Goal: Task Accomplishment & Management: Use online tool/utility

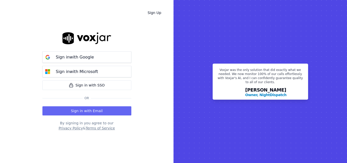
click at [28, 33] on div "Sign Up Sign in with Google Sign in with Microsoft Sign in with SSO Or Sign in …" at bounding box center [86, 81] width 173 height 163
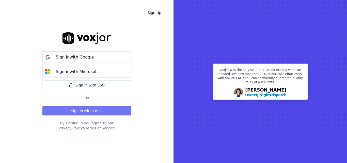
click at [87, 108] on button "Sign in with Email" at bounding box center [86, 110] width 89 height 9
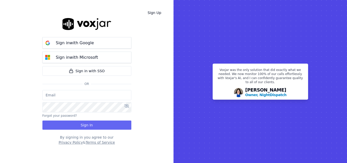
type input "[PERSON_NAME][EMAIL_ADDRESS][PERSON_NAME][DOMAIN_NAME]"
click at [86, 119] on div "[PERSON_NAME][EMAIL_ADDRESS][PERSON_NAME][DOMAIN_NAME] Forgot your password? Si…" at bounding box center [86, 110] width 89 height 40
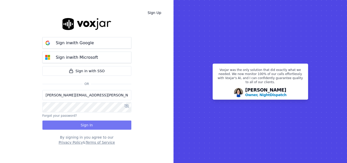
click at [85, 124] on button "Sign In" at bounding box center [86, 124] width 89 height 9
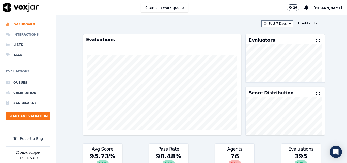
drag, startPoint x: 15, startPoint y: 34, endPoint x: 14, endPoint y: 32, distance: 2.6
click at [15, 34] on li "Interactions" at bounding box center [28, 34] width 44 height 10
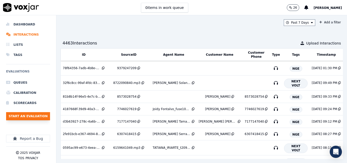
click at [36, 119] on button "Start an Evaluation" at bounding box center [28, 116] width 44 height 8
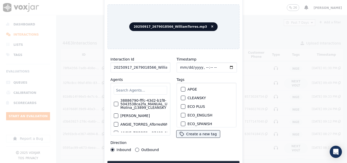
click at [165, 65] on input "20250917_2679018566_WilliamTorres.mp3" at bounding box center [140, 67] width 60 height 10
type input "20250917_2679018566_WilliamTorres"
click at [182, 96] on div "button" at bounding box center [183, 98] width 4 height 4
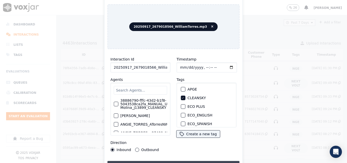
click at [158, 161] on button "Upload interaction to start evaluation" at bounding box center [173, 165] width 132 height 9
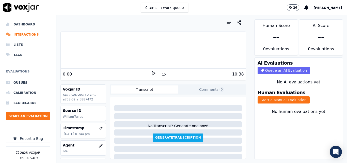
click at [152, 72] on polygon at bounding box center [153, 73] width 3 height 4
click at [151, 72] on icon at bounding box center [153, 73] width 5 height 5
click at [152, 73] on icon at bounding box center [153, 73] width 5 height 5
click at [152, 74] on icon at bounding box center [153, 73] width 5 height 5
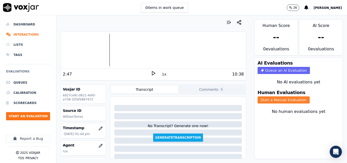
click at [289, 99] on button "Start a Manual Evaluation" at bounding box center [283, 99] width 52 height 7
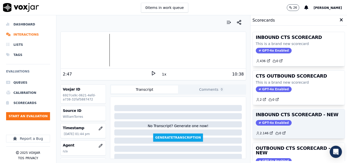
click at [305, 119] on div "INBOUND CTS SCORECARD - NEW GPT-4o Enabled 2.146 0" at bounding box center [299, 123] width 92 height 29
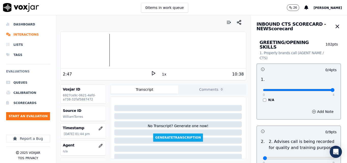
type input "4"
click at [321, 89] on input "range" at bounding box center [299, 90] width 72 height 2
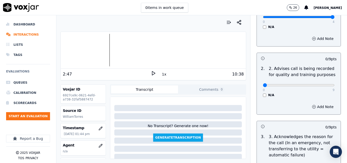
scroll to position [76, 0]
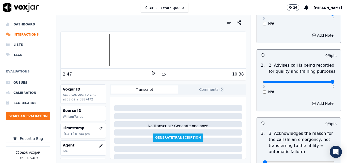
click at [321, 81] on input "range" at bounding box center [299, 82] width 72 height 2
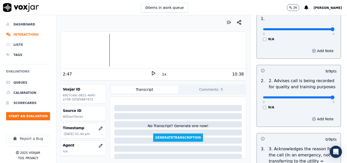
scroll to position [51, 0]
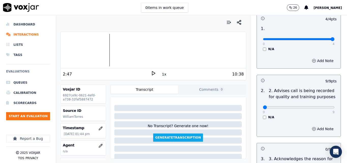
drag, startPoint x: 320, startPoint y: 103, endPoint x: 254, endPoint y: 116, distance: 67.0
type input "0"
click at [263, 108] on input "range" at bounding box center [299, 107] width 72 height 2
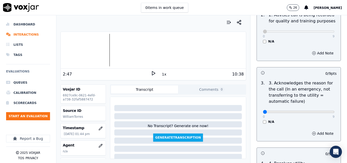
scroll to position [127, 0]
type input "9"
click at [322, 110] on input "range" at bounding box center [299, 111] width 72 height 2
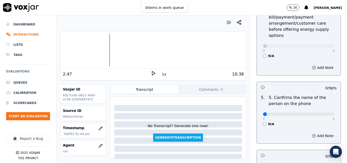
scroll to position [279, 0]
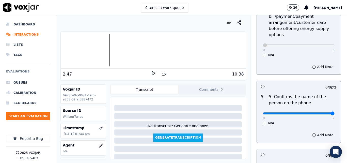
type input "9"
click at [320, 112] on input "range" at bounding box center [299, 113] width 72 height 2
click at [152, 72] on icon at bounding box center [153, 73] width 5 height 5
click at [153, 72] on icon at bounding box center [153, 73] width 5 height 5
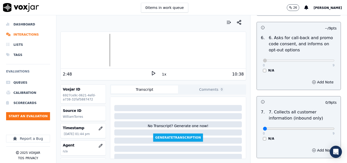
scroll to position [432, 0]
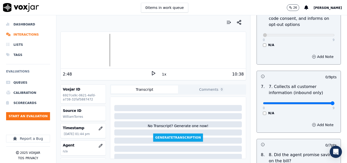
type input "9"
click at [320, 102] on input "range" at bounding box center [299, 103] width 72 height 2
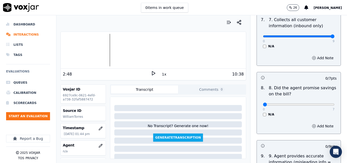
scroll to position [508, 0]
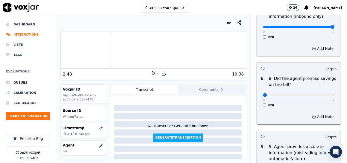
click at [263, 103] on div "N/A" at bounding box center [299, 105] width 72 height 4
click at [260, 98] on div "0 7 N/A" at bounding box center [299, 97] width 80 height 19
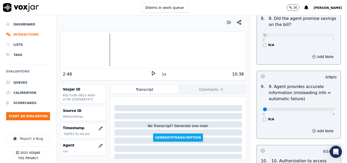
scroll to position [584, 0]
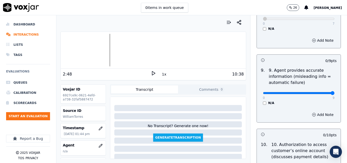
type input "9"
click at [321, 92] on input "range" at bounding box center [299, 93] width 72 height 2
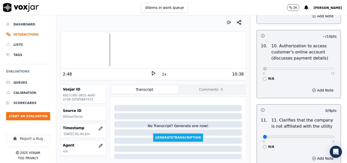
scroll to position [711, 0]
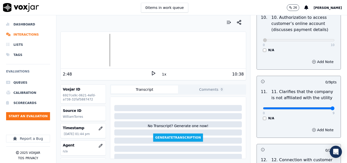
type input "9"
click at [318, 107] on input "range" at bounding box center [299, 108] width 72 height 2
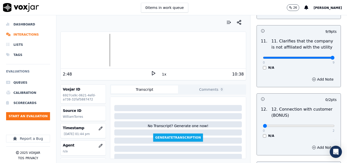
scroll to position [787, 0]
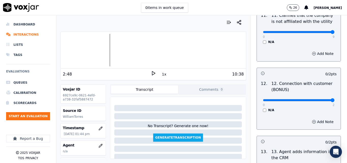
type input "2"
click at [320, 99] on input "range" at bounding box center [299, 100] width 72 height 2
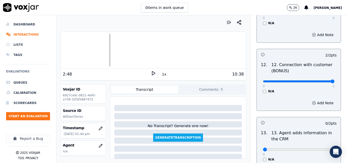
scroll to position [863, 0]
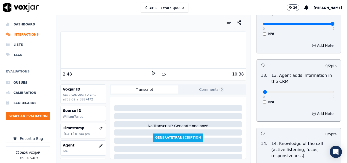
click at [321, 89] on div "0 2" at bounding box center [299, 92] width 72 height 6
type input "2"
click at [320, 91] on input "range" at bounding box center [299, 92] width 72 height 2
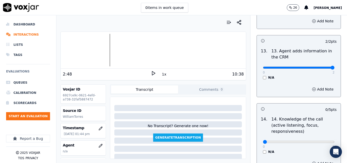
scroll to position [927, 0]
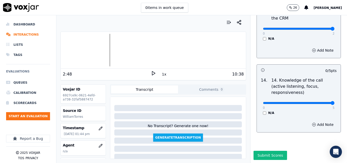
type input "5"
click at [319, 102] on input "range" at bounding box center [299, 103] width 72 height 2
click at [269, 151] on button "Submit Scores" at bounding box center [270, 155] width 34 height 9
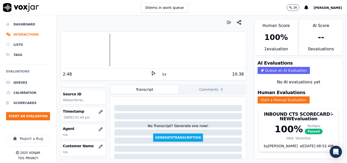
scroll to position [51, 0]
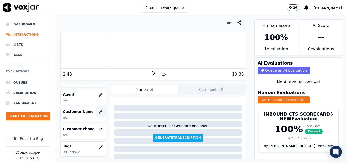
click at [98, 110] on button "button" at bounding box center [100, 112] width 10 height 10
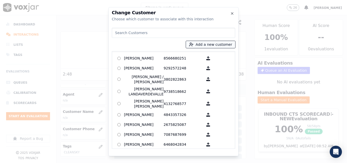
click at [203, 42] on button "Add a new customer" at bounding box center [210, 44] width 49 height 7
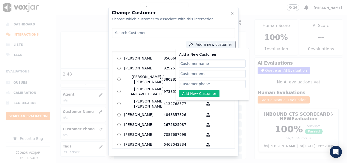
click at [194, 65] on input "Add a New Customer" at bounding box center [212, 63] width 67 height 8
type input "[PERSON_NAME]"
drag, startPoint x: 210, startPoint y: 82, endPoint x: 210, endPoint y: 75, distance: 7.4
click at [210, 82] on input "Add a New Customer" at bounding box center [212, 84] width 67 height 8
click at [224, 86] on input "Add a New Customer" at bounding box center [212, 84] width 67 height 8
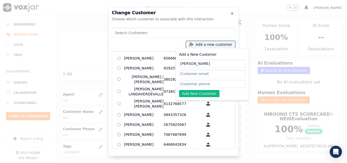
click at [221, 86] on input "Add a New Customer" at bounding box center [212, 84] width 67 height 8
paste input "2679018566"
type input "2679018566"
click at [206, 94] on button "Add New Customer" at bounding box center [199, 93] width 40 height 7
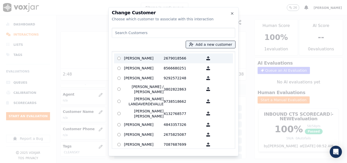
click at [165, 58] on p "2679018566" at bounding box center [184, 58] width 40 height 8
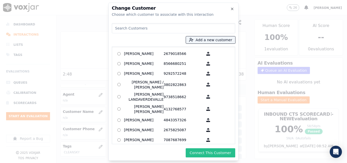
click at [196, 151] on button "Connect This Customer" at bounding box center [211, 152] width 50 height 9
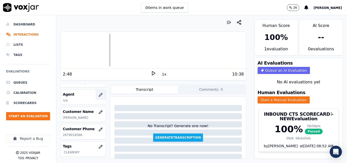
click at [99, 94] on icon "button" at bounding box center [101, 95] width 4 height 4
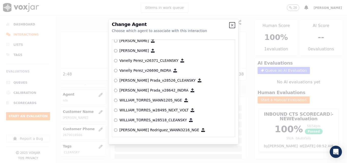
scroll to position [2748, 0]
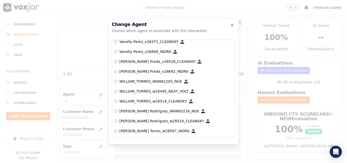
click at [166, 102] on p "WILLIAM_TORRES_w28518_CLEANSKY" at bounding box center [153, 101] width 68 height 5
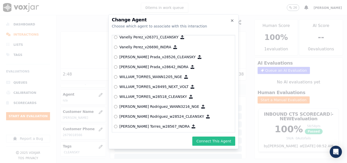
click at [206, 141] on button "Connect This Agent" at bounding box center [213, 140] width 43 height 9
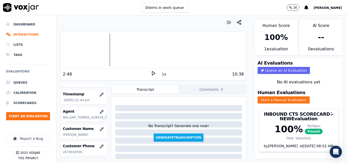
scroll to position [25, 0]
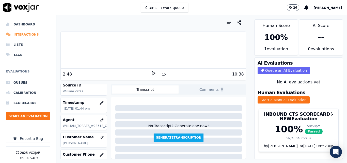
click at [21, 36] on li "Interactions" at bounding box center [28, 34] width 44 height 10
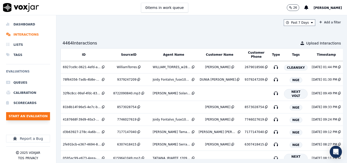
click at [23, 117] on button "Start an Evaluation" at bounding box center [28, 116] width 44 height 8
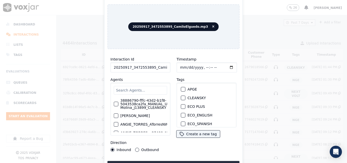
drag, startPoint x: 162, startPoint y: 64, endPoint x: 159, endPoint y: 69, distance: 5.6
click at [159, 69] on input "20250917_3472553895_CamiloElguedo.mp3" at bounding box center [140, 67] width 60 height 10
type input "20250917_3472553895_CamiloElguedo"
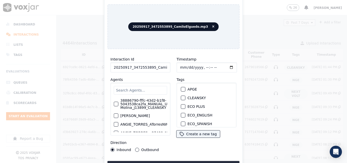
click at [182, 97] on div "button" at bounding box center [183, 98] width 4 height 4
click at [166, 162] on button "Upload interaction to start evaluation" at bounding box center [173, 165] width 132 height 9
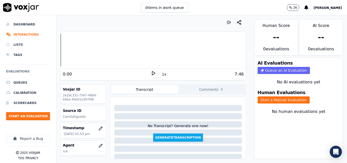
click at [152, 74] on icon at bounding box center [153, 73] width 5 height 5
click at [154, 71] on rect at bounding box center [154, 72] width 1 height 3
click at [151, 73] on icon at bounding box center [153, 73] width 5 height 5
click at [260, 97] on button "Start a Manual Evaluation" at bounding box center [283, 99] width 52 height 7
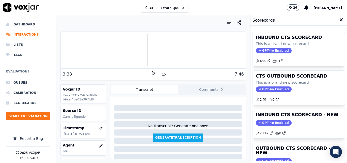
click at [309, 127] on div "INBOUND CTS SCORECARD - NEW GPT-4o Enabled 2.147 0" at bounding box center [299, 123] width 92 height 29
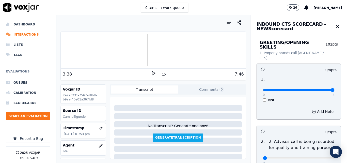
type input "4"
click at [322, 89] on input "range" at bounding box center [299, 90] width 72 height 2
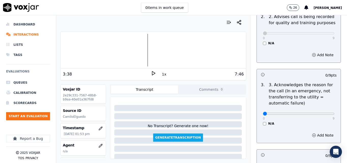
scroll to position [152, 0]
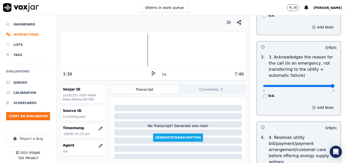
type input "9"
click at [321, 85] on input "range" at bounding box center [299, 86] width 72 height 2
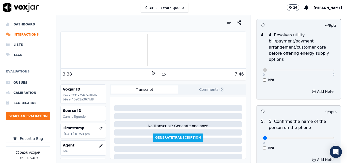
scroll to position [279, 0]
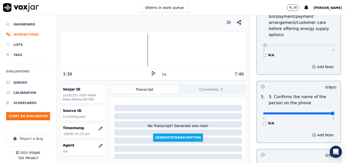
type input "9"
click at [322, 112] on input "range" at bounding box center [299, 113] width 72 height 2
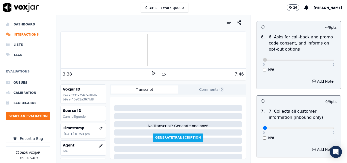
scroll to position [457, 0]
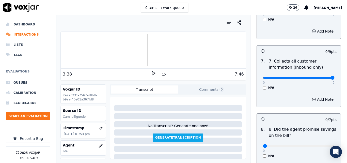
type input "9"
click at [321, 77] on input "range" at bounding box center [299, 78] width 72 height 2
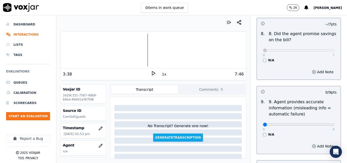
scroll to position [559, 0]
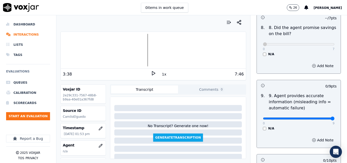
type input "9"
click at [322, 117] on input "range" at bounding box center [299, 118] width 72 height 2
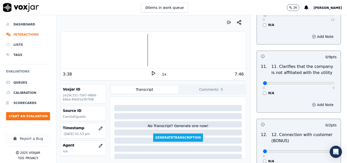
scroll to position [736, 0]
type input "9"
click at [321, 82] on input "range" at bounding box center [299, 83] width 72 height 2
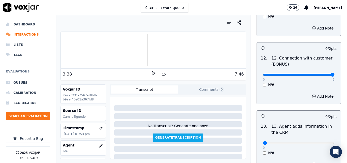
type input "2"
click at [320, 74] on input "range" at bounding box center [299, 75] width 72 height 2
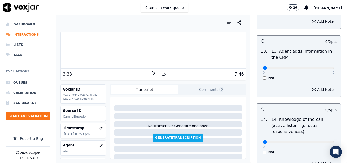
scroll to position [889, 0]
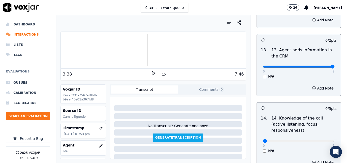
type input "2"
click at [322, 66] on input "range" at bounding box center [299, 67] width 72 height 2
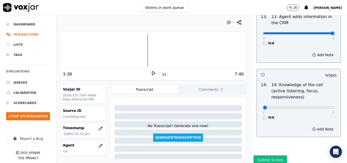
scroll to position [927, 0]
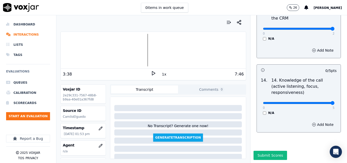
type input "5"
click at [320, 102] on input "range" at bounding box center [299, 103] width 72 height 2
click at [267, 151] on button "Submit Scores" at bounding box center [270, 155] width 34 height 9
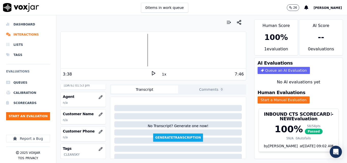
scroll to position [51, 0]
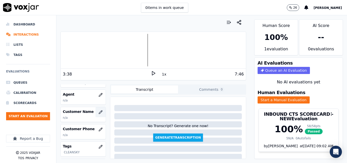
click at [101, 111] on icon "button" at bounding box center [101, 111] width 1 height 1
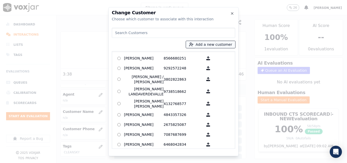
click at [193, 43] on icon "button" at bounding box center [191, 44] width 5 height 5
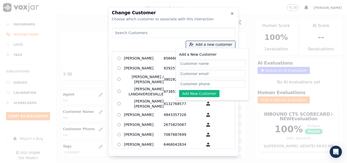
click at [207, 70] on input "Add a New Customer" at bounding box center [212, 74] width 67 height 8
click at [207, 63] on input "Add a New Customer" at bounding box center [212, 63] width 67 height 8
type input "[PERSON_NAME]"
click at [214, 82] on input "Add a New Customer" at bounding box center [212, 84] width 67 height 8
click at [211, 83] on input "Add a New Customer" at bounding box center [212, 84] width 67 height 8
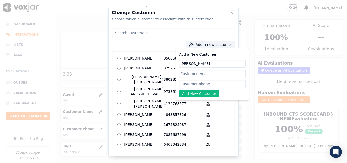
paste input "3472553895"
type input "3472553895"
click at [186, 92] on button "Add New Customer" at bounding box center [199, 93] width 40 height 7
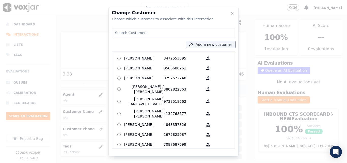
click at [146, 52] on div "Daniel Salvador Marquez 3472553895 AGUEDA SANTANA 8566680251 ALEXIS SUNQUI 9292…" at bounding box center [173, 100] width 123 height 98
click at [147, 54] on p "[PERSON_NAME]" at bounding box center [144, 58] width 40 height 8
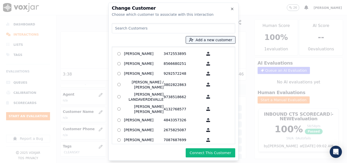
click at [200, 150] on button "Connect This Customer" at bounding box center [211, 152] width 50 height 9
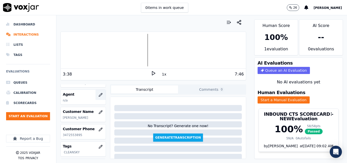
click at [99, 94] on icon "button" at bounding box center [101, 95] width 4 height 4
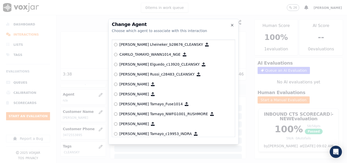
scroll to position [406, 0]
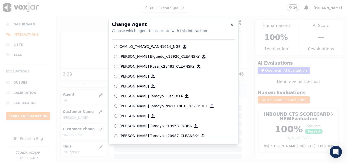
click at [148, 53] on label "[PERSON_NAME] Elguedo_c13920_CLEANSKY" at bounding box center [173, 57] width 119 height 10
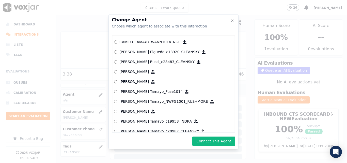
click at [231, 142] on button "Connect This Agent" at bounding box center [213, 140] width 43 height 9
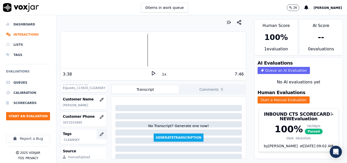
scroll to position [76, 0]
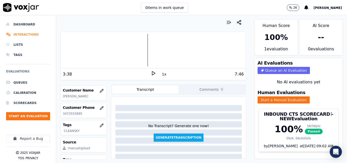
click at [35, 31] on li "Interactions" at bounding box center [28, 34] width 44 height 10
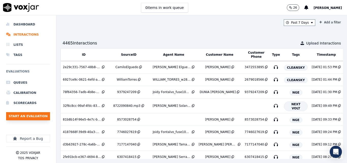
click at [45, 117] on button "Start an Evaluation" at bounding box center [28, 116] width 44 height 8
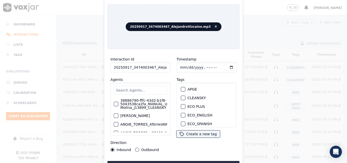
click at [159, 71] on div "Interaction Id 20250917_3474003467_AlejandroVizcaino.mp3 Agents 38886790-fffc-4…" at bounding box center [140, 104] width 66 height 102
click at [160, 67] on input "20250917_3474003467_AlejandroVizcaino.mp3" at bounding box center [140, 67] width 60 height 10
type input "20250917_3474003467_AlejandroVizcaino"
click at [183, 96] on button "CLEANSKY" at bounding box center [183, 97] width 5 height 5
click at [198, 162] on button "Upload interaction to start evaluation" at bounding box center [173, 165] width 132 height 9
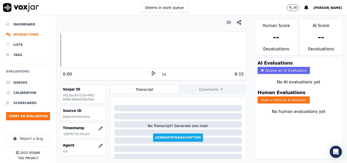
click at [151, 75] on icon at bounding box center [153, 73] width 5 height 5
click at [151, 74] on icon at bounding box center [153, 73] width 5 height 5
click at [151, 73] on icon at bounding box center [153, 73] width 5 height 5
click at [100, 48] on div at bounding box center [153, 50] width 185 height 33
click at [94, 50] on div at bounding box center [153, 50] width 185 height 33
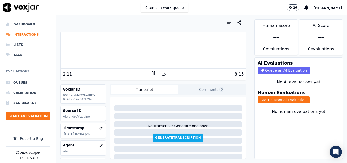
click at [151, 71] on icon at bounding box center [153, 73] width 5 height 5
click at [291, 100] on button "Start a Manual Evaluation" at bounding box center [283, 99] width 52 height 7
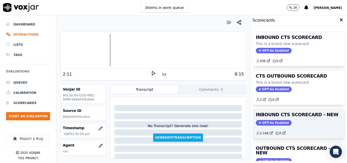
click at [311, 120] on div "INBOUND CTS SCORECARD - NEW GPT-4o Enabled 2.148 0" at bounding box center [299, 123] width 92 height 29
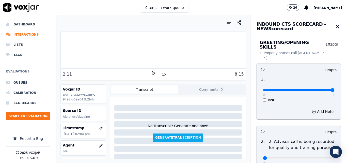
type input "4"
click at [322, 89] on input "range" at bounding box center [299, 90] width 72 height 2
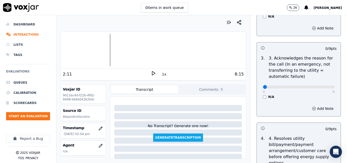
scroll to position [152, 0]
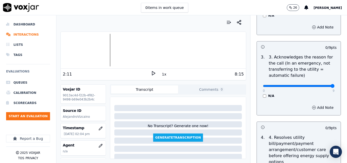
type input "9"
click at [320, 85] on input "range" at bounding box center [299, 86] width 72 height 2
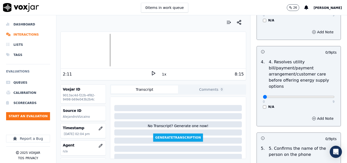
scroll to position [229, 0]
click at [263, 104] on div "N/A" at bounding box center [299, 106] width 72 height 4
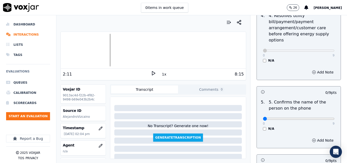
scroll to position [279, 0]
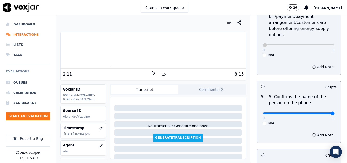
type input "9"
click at [319, 112] on input "range" at bounding box center [299, 113] width 72 height 2
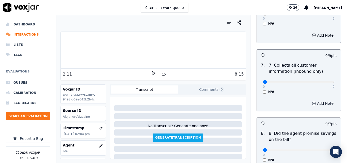
scroll to position [457, 0]
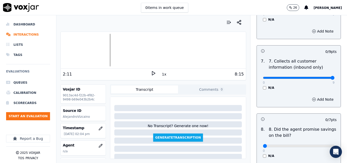
type input "9"
click at [320, 77] on input "range" at bounding box center [299, 78] width 72 height 2
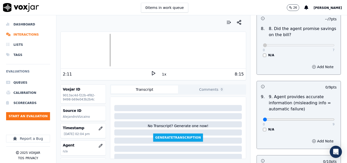
scroll to position [559, 0]
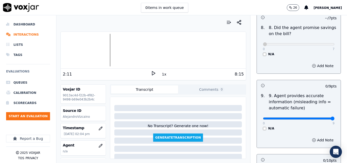
type input "9"
click at [321, 117] on input "range" at bounding box center [299, 118] width 72 height 2
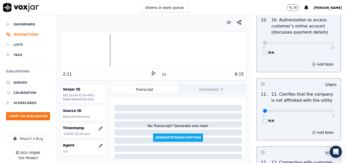
scroll to position [711, 0]
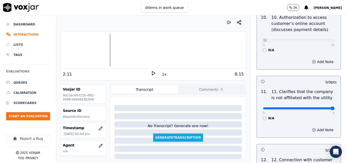
type input "9"
click at [320, 107] on input "range" at bounding box center [299, 108] width 72 height 2
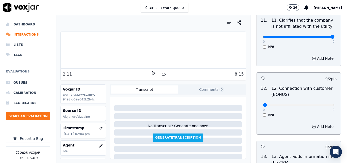
scroll to position [787, 0]
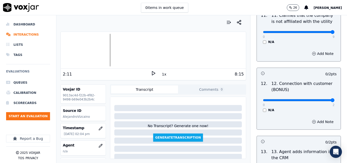
type input "2"
click at [320, 99] on input "range" at bounding box center [299, 100] width 72 height 2
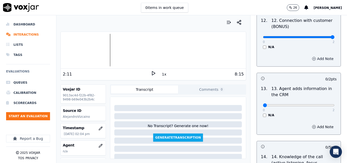
scroll to position [863, 0]
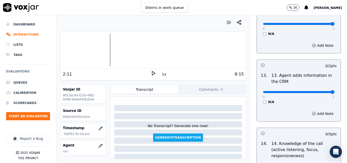
type input "2"
click at [322, 91] on input "range" at bounding box center [299, 92] width 72 height 2
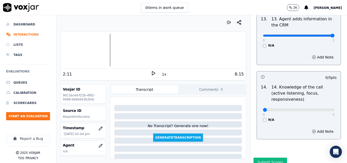
scroll to position [927, 0]
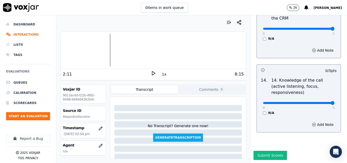
type input "5"
click at [319, 102] on input "range" at bounding box center [299, 103] width 72 height 2
click at [257, 151] on button "Submit Scores" at bounding box center [270, 155] width 34 height 9
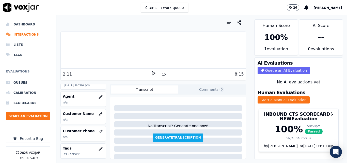
scroll to position [51, 0]
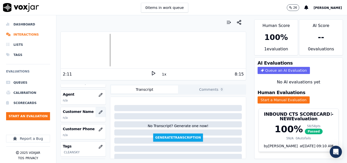
click at [99, 112] on icon "button" at bounding box center [100, 111] width 3 height 3
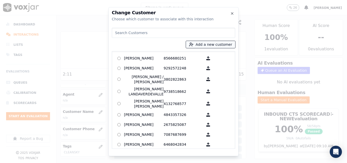
drag, startPoint x: 210, startPoint y: 41, endPoint x: 204, endPoint y: 46, distance: 7.3
click at [210, 42] on button "Add a new customer" at bounding box center [210, 44] width 49 height 7
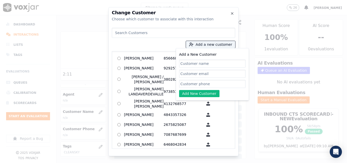
click at [195, 61] on input "Add a New Customer" at bounding box center [212, 63] width 67 height 8
type input "Ayery Dotel"
click at [222, 85] on input "Add a New Customer" at bounding box center [212, 84] width 67 height 8
click at [200, 85] on input "Add a New Customer" at bounding box center [212, 84] width 67 height 8
paste input "3474003467"
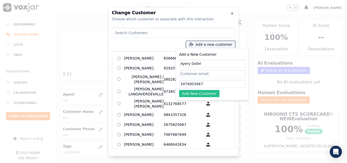
type input "3474003467"
click at [198, 91] on button "Add New Customer" at bounding box center [199, 93] width 40 height 7
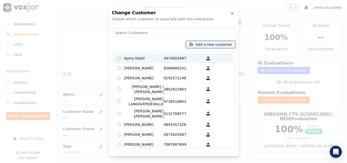
click at [150, 58] on p "Ayery Dotel" at bounding box center [144, 58] width 40 height 8
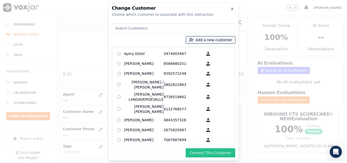
click at [219, 154] on button "Connect This Customer" at bounding box center [211, 152] width 50 height 9
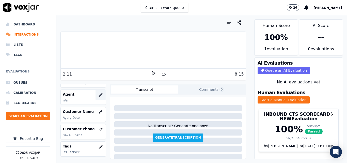
click at [99, 96] on icon "button" at bounding box center [101, 95] width 4 height 4
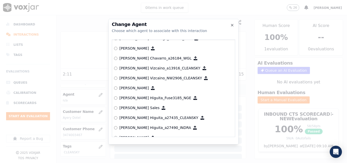
scroll to position [94, 0]
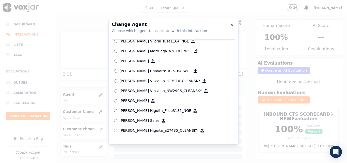
click at [160, 80] on p "[PERSON_NAME] Vizcaino_a13916_CLEANSKY" at bounding box center [159, 80] width 81 height 5
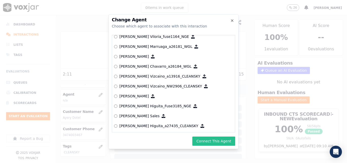
click at [215, 145] on button "Connect This Agent" at bounding box center [213, 140] width 43 height 9
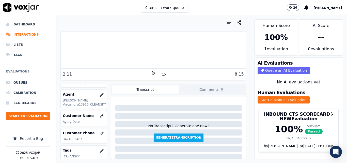
scroll to position [25, 0]
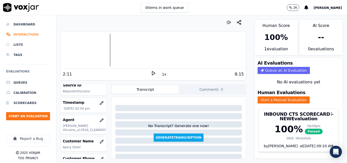
click at [21, 36] on li "Interactions" at bounding box center [28, 34] width 44 height 10
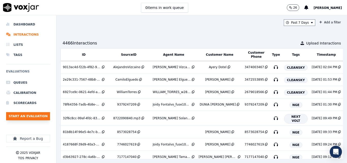
click at [35, 117] on button "Start an Evaluation" at bounding box center [28, 116] width 44 height 8
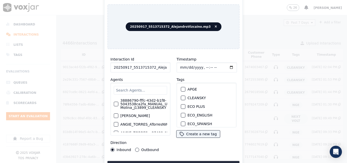
click at [158, 67] on input "20250917_5513715372_AlejandroVizcaino.mp3" at bounding box center [140, 67] width 60 height 10
type input "20250917_5513715372_AlejandroVizcaino"
click at [181, 96] on div "button" at bounding box center [183, 98] width 4 height 4
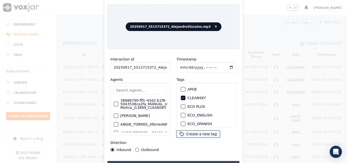
click at [181, 161] on button "Upload interaction to start evaluation" at bounding box center [173, 165] width 132 height 9
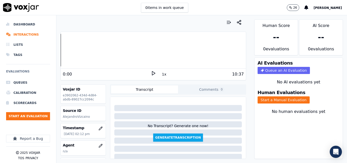
click at [151, 71] on icon at bounding box center [153, 73] width 5 height 5
click at [151, 72] on icon at bounding box center [153, 73] width 5 height 5
click at [275, 99] on button "Start a Manual Evaluation" at bounding box center [283, 99] width 52 height 7
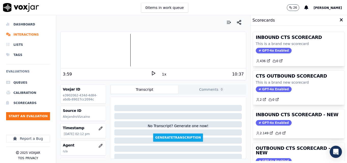
click at [299, 116] on h3 "INBOUND CTS SCORECARD - NEW" at bounding box center [299, 114] width 86 height 5
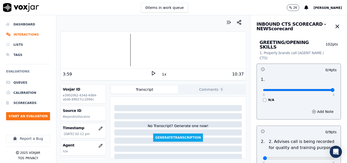
type input "4"
click at [320, 89] on input "range" at bounding box center [299, 90] width 72 height 2
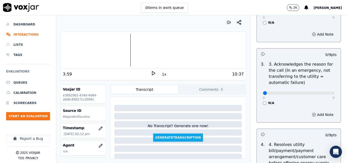
scroll to position [152, 0]
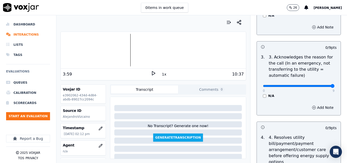
type input "9"
click at [322, 85] on input "range" at bounding box center [299, 86] width 72 height 2
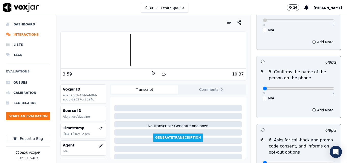
scroll to position [305, 0]
type input "9"
click at [321, 87] on input "range" at bounding box center [299, 88] width 72 height 2
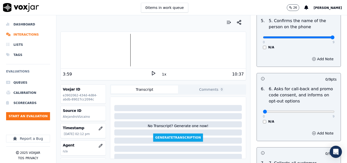
scroll to position [356, 0]
click at [263, 119] on div "N/A" at bounding box center [299, 121] width 72 height 4
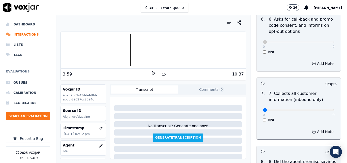
scroll to position [432, 0]
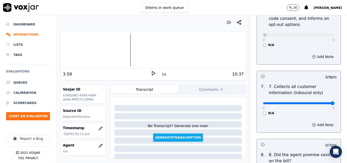
type input "9"
click at [320, 102] on input "range" at bounding box center [299, 103] width 72 height 2
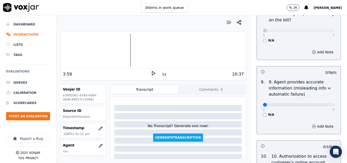
scroll to position [584, 0]
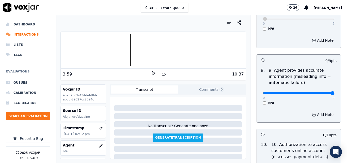
type input "9"
click at [322, 92] on input "range" at bounding box center [299, 93] width 72 height 2
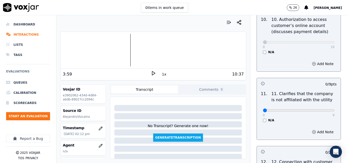
scroll to position [711, 0]
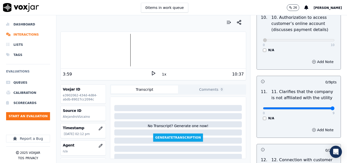
type input "9"
click at [320, 107] on input "range" at bounding box center [299, 108] width 72 height 2
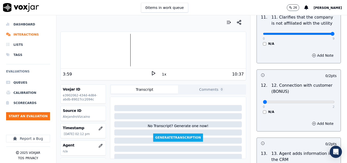
scroll to position [787, 0]
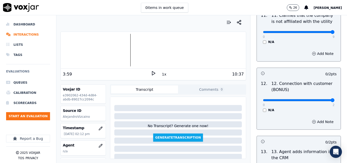
type input "2"
click at [321, 99] on input "range" at bounding box center [299, 100] width 72 height 2
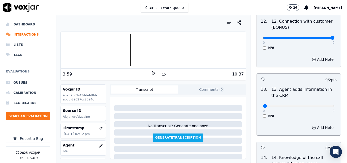
scroll to position [863, 0]
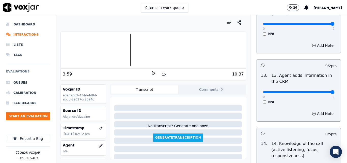
type input "2"
click at [321, 91] on input "range" at bounding box center [299, 92] width 72 height 2
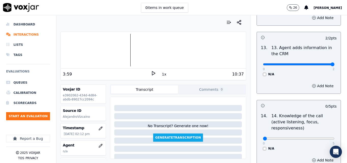
scroll to position [927, 0]
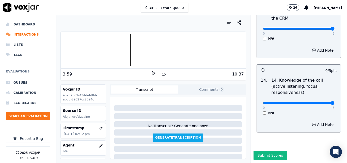
drag, startPoint x: 320, startPoint y: 91, endPoint x: 307, endPoint y: 104, distance: 18.7
type input "5"
click at [320, 102] on input "range" at bounding box center [299, 103] width 72 height 2
click at [262, 151] on button "Submit Scores" at bounding box center [270, 155] width 34 height 9
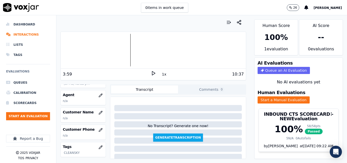
scroll to position [51, 0]
click at [99, 112] on icon "button" at bounding box center [101, 112] width 4 height 4
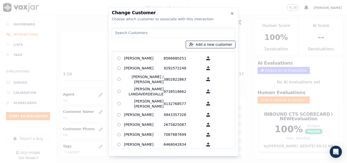
click at [203, 44] on button "Add a new customer" at bounding box center [210, 44] width 49 height 7
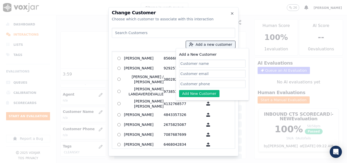
click at [205, 61] on input "Add a New Customer" at bounding box center [212, 63] width 67 height 8
type input "Jeifry [PERSON_NAME] [PERSON_NAME]"
click at [235, 84] on input "Add a New Customer" at bounding box center [212, 84] width 67 height 8
click at [198, 82] on input "Add a New Customer" at bounding box center [212, 84] width 67 height 8
paste input "5513715372"
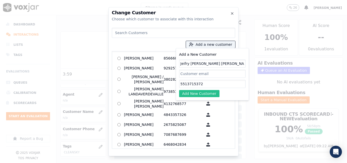
type input "5513715372"
click at [198, 91] on button "Add New Customer" at bounding box center [199, 93] width 40 height 7
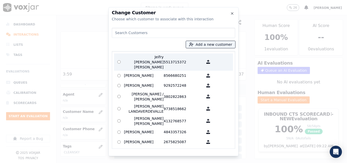
click at [159, 57] on p "Jeifry [PERSON_NAME] [PERSON_NAME]" at bounding box center [144, 61] width 40 height 15
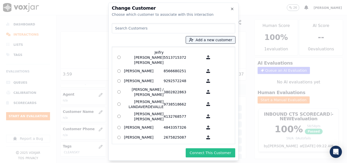
click at [218, 154] on button "Connect This Customer" at bounding box center [211, 152] width 50 height 9
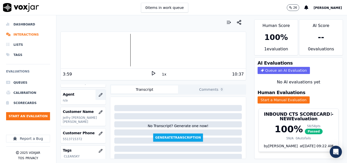
click at [99, 94] on icon "button" at bounding box center [101, 95] width 4 height 4
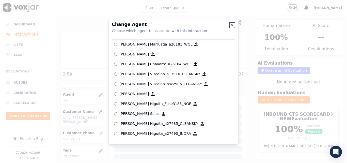
scroll to position [102, 0]
click at [160, 72] on p "[PERSON_NAME] Vizcaino_a13916_CLEANSKY" at bounding box center [159, 73] width 81 height 5
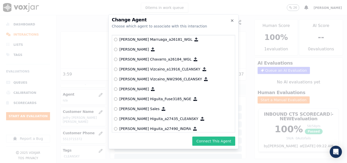
click at [211, 141] on button "Connect This Agent" at bounding box center [213, 140] width 43 height 9
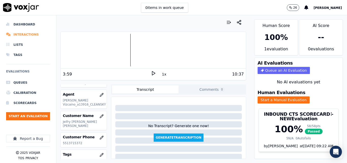
click at [20, 37] on li "Interactions" at bounding box center [28, 34] width 44 height 10
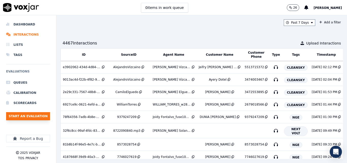
click at [40, 114] on button "Start an Evaluation" at bounding box center [28, 116] width 44 height 8
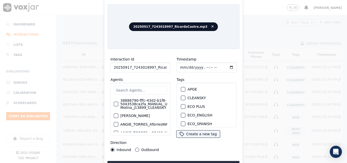
click at [162, 64] on input "20250917_7243018997_RicardoCastro.mp3" at bounding box center [140, 67] width 60 height 10
type input "20250917_7243018997_RicardoCastro"
click at [181, 96] on div "button" at bounding box center [183, 98] width 4 height 4
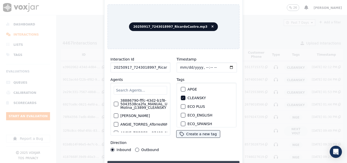
click at [181, 161] on button "Upload interaction to start evaluation" at bounding box center [173, 165] width 132 height 9
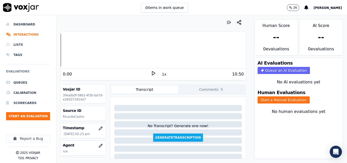
click at [151, 72] on icon at bounding box center [153, 73] width 5 height 5
click at [152, 72] on rect at bounding box center [152, 72] width 1 height 3
drag, startPoint x: 151, startPoint y: 71, endPoint x: 147, endPoint y: 75, distance: 5.6
click at [152, 71] on icon at bounding box center [153, 73] width 5 height 5
click at [152, 74] on rect at bounding box center [152, 72] width 1 height 3
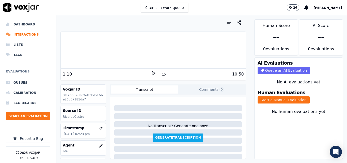
click at [151, 72] on icon at bounding box center [153, 73] width 5 height 5
click at [152, 73] on rect at bounding box center [152, 72] width 1 height 3
click at [278, 101] on button "Start a Manual Evaluation" at bounding box center [283, 99] width 52 height 7
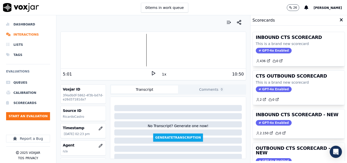
drag, startPoint x: 298, startPoint y: 117, endPoint x: 305, endPoint y: 111, distance: 9.4
click at [298, 117] on h3 "INBOUND CTS SCORECARD - NEW" at bounding box center [299, 114] width 86 height 5
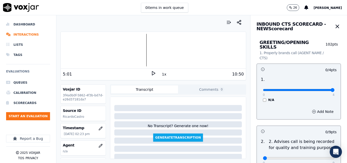
type input "4"
click at [320, 89] on input "range" at bounding box center [299, 90] width 72 height 2
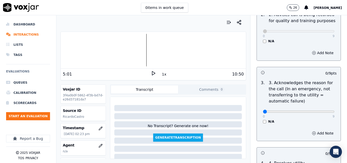
scroll to position [127, 0]
type input "9"
click at [318, 110] on input "range" at bounding box center [299, 111] width 72 height 2
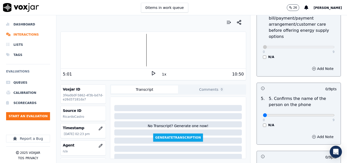
scroll to position [279, 0]
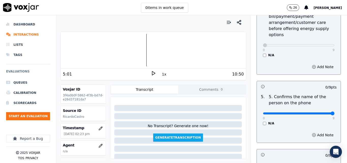
type input "9"
click at [320, 112] on input "range" at bounding box center [299, 113] width 72 height 2
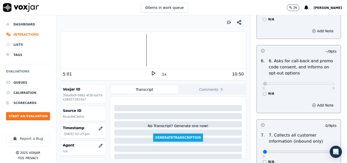
scroll to position [432, 0]
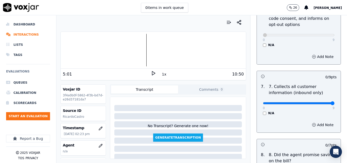
type input "9"
click at [320, 102] on input "range" at bounding box center [299, 103] width 72 height 2
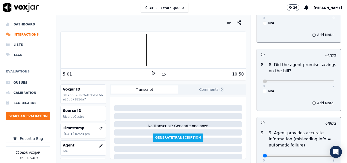
scroll to position [584, 0]
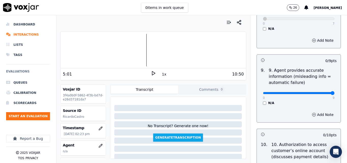
type input "9"
click at [320, 92] on input "range" at bounding box center [299, 93] width 72 height 2
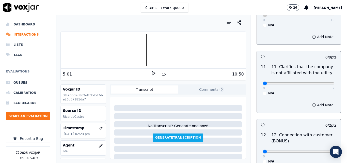
scroll to position [736, 0]
type input "9"
click at [323, 82] on input "range" at bounding box center [299, 83] width 72 height 2
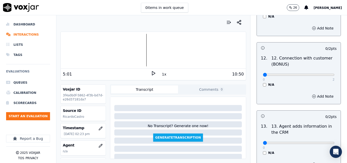
click at [332, 77] on p "2" at bounding box center [333, 79] width 2 height 4
type input "2"
click at [321, 74] on input "range" at bounding box center [299, 75] width 72 height 2
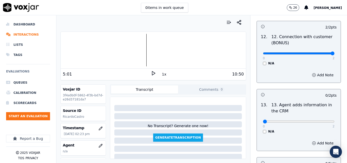
scroll to position [863, 0]
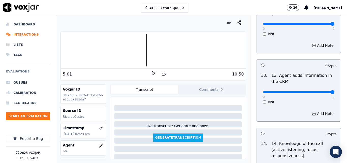
type input "2"
click at [321, 91] on input "range" at bounding box center [299, 92] width 72 height 2
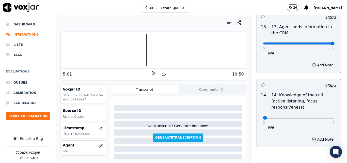
scroll to position [927, 0]
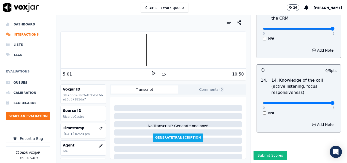
type input "5"
click at [321, 102] on input "range" at bounding box center [299, 103] width 72 height 2
click at [270, 151] on button "Submit Scores" at bounding box center [270, 155] width 34 height 9
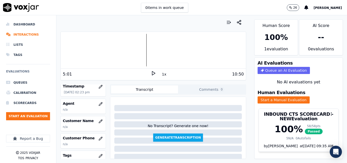
scroll to position [51, 0]
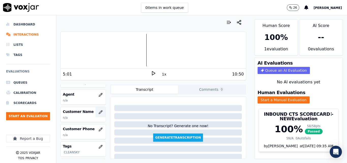
click at [99, 111] on icon "button" at bounding box center [101, 112] width 4 height 4
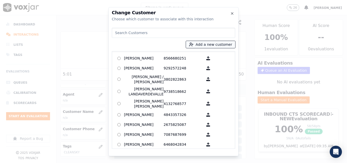
drag, startPoint x: 210, startPoint y: 43, endPoint x: 211, endPoint y: 47, distance: 4.1
click at [211, 44] on button "Add a new customer" at bounding box center [210, 44] width 49 height 7
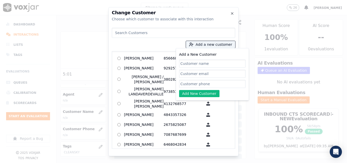
click at [208, 60] on input "Add a New Customer" at bounding box center [212, 63] width 67 height 8
type input "[PERSON_NAME]"
click at [214, 86] on input "Add a New Customer" at bounding box center [212, 84] width 67 height 8
click at [210, 83] on input "Add a New Customer" at bounding box center [212, 84] width 67 height 8
paste input "7243018997"
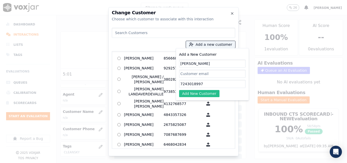
type input "7243018997"
drag, startPoint x: 199, startPoint y: 91, endPoint x: 185, endPoint y: 87, distance: 14.5
click at [199, 91] on button "Add New Customer" at bounding box center [199, 93] width 40 height 7
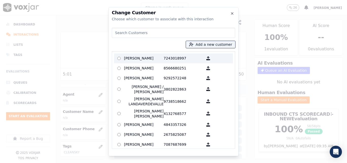
click at [154, 62] on label "James Likens 7243018997" at bounding box center [173, 58] width 119 height 10
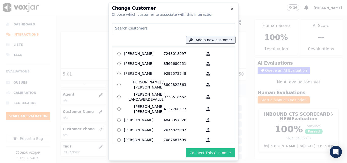
click at [209, 154] on button "Connect This Customer" at bounding box center [211, 152] width 50 height 9
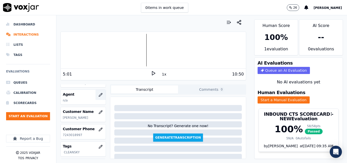
click at [96, 92] on button "button" at bounding box center [100, 95] width 10 height 10
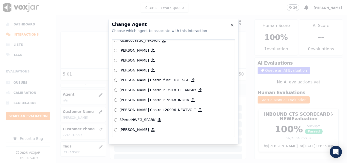
scroll to position [2253, 0]
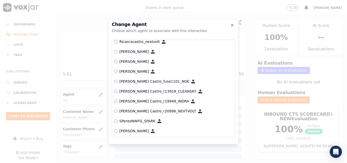
click at [157, 92] on p "[PERSON_NAME] Castro_r13918_CLEANSKY" at bounding box center [157, 91] width 77 height 5
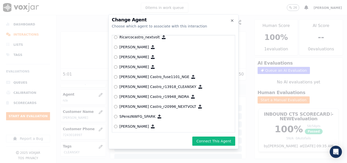
click at [209, 141] on button "Connect This Agent" at bounding box center [213, 140] width 43 height 9
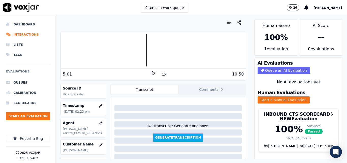
scroll to position [0, 0]
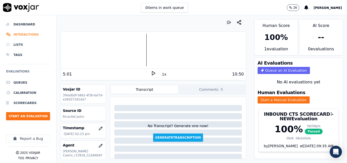
click at [24, 32] on li "Interactions" at bounding box center [28, 34] width 44 height 10
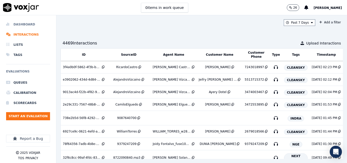
click at [31, 21] on li "Dashboard" at bounding box center [28, 24] width 44 height 10
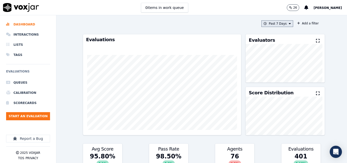
click at [271, 22] on button "Past 7 Days" at bounding box center [276, 23] width 31 height 7
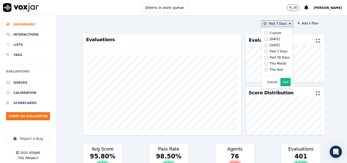
click at [270, 40] on div "[DATE]" at bounding box center [275, 39] width 10 height 4
click at [280, 86] on button "Add" at bounding box center [285, 82] width 10 height 8
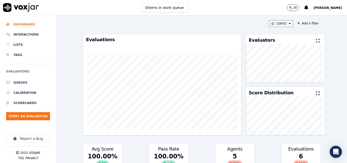
click at [316, 42] on icon at bounding box center [318, 41] width 4 height 4
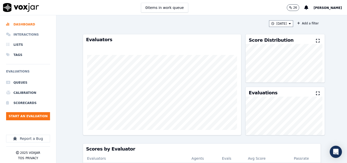
click at [31, 34] on li "Interactions" at bounding box center [28, 34] width 44 height 10
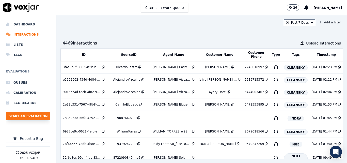
click at [43, 113] on button "Start an Evaluation" at bounding box center [28, 116] width 44 height 8
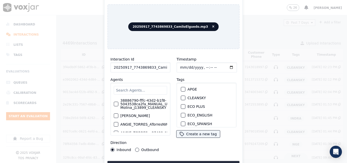
click at [158, 68] on input "20250917_7743869833_CamiloElguedo.mp3" at bounding box center [140, 67] width 60 height 10
type input "20250917_7743869833_CamiloElguedo"
click at [182, 96] on div "button" at bounding box center [183, 98] width 4 height 4
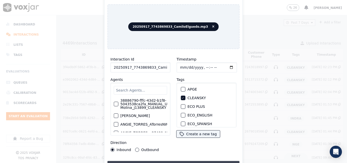
click at [209, 161] on button "Upload interaction to start evaluation" at bounding box center [173, 165] width 132 height 9
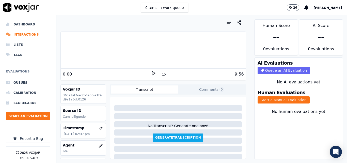
click at [152, 71] on icon at bounding box center [153, 73] width 5 height 5
click at [151, 72] on icon at bounding box center [153, 73] width 5 height 5
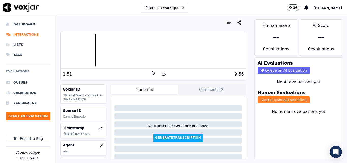
click at [284, 100] on button "Start a Manual Evaluation" at bounding box center [283, 99] width 52 height 7
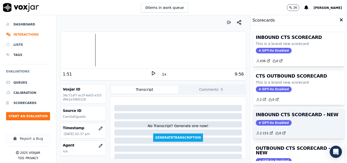
click at [308, 123] on div "GPT-4o Enabled" at bounding box center [299, 123] width 86 height 6
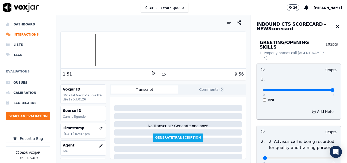
type input "4"
click at [320, 89] on input "range" at bounding box center [299, 90] width 72 height 2
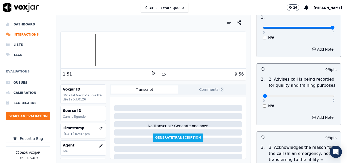
scroll to position [76, 0]
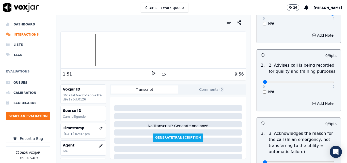
click at [263, 90] on div "N/A" at bounding box center [299, 92] width 72 height 4
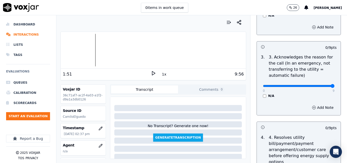
type input "9"
click at [322, 85] on input "range" at bounding box center [299, 86] width 72 height 2
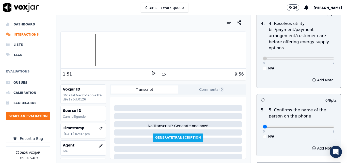
scroll to position [330, 0]
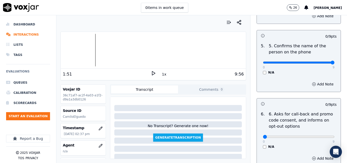
type input "9"
click at [320, 61] on input "range" at bounding box center [299, 62] width 72 height 2
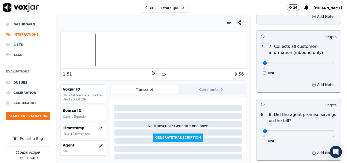
scroll to position [482, 0]
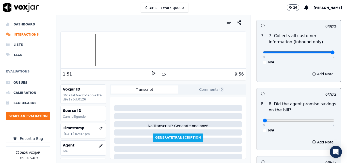
type input "9"
click at [321, 51] on input "range" at bounding box center [299, 52] width 72 height 2
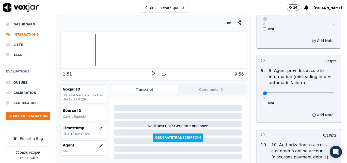
scroll to position [584, 0]
type input "9"
click at [320, 92] on input "range" at bounding box center [299, 93] width 72 height 2
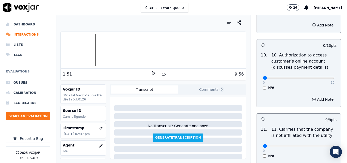
scroll to position [686, 0]
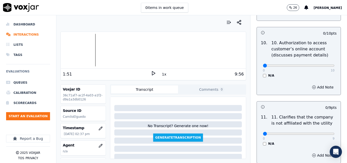
click at [259, 69] on div "0 10 N/A" at bounding box center [299, 67] width 80 height 19
click at [263, 73] on div "N/A" at bounding box center [299, 75] width 72 height 4
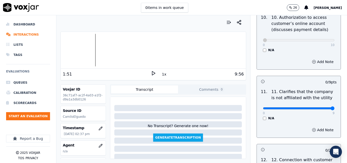
type input "9"
click at [322, 107] on input "range" at bounding box center [299, 108] width 72 height 2
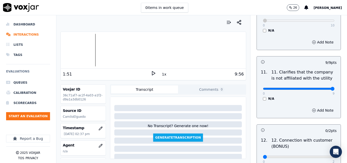
scroll to position [762, 0]
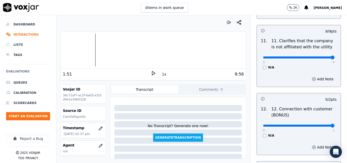
type input "2"
click at [322, 124] on input "range" at bounding box center [299, 125] width 72 height 2
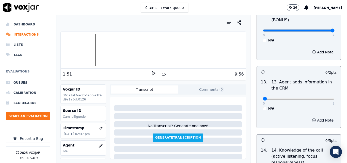
scroll to position [863, 0]
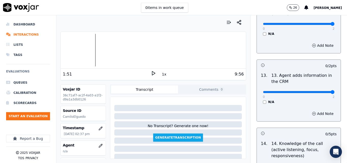
type input "2"
click at [319, 91] on input "range" at bounding box center [299, 92] width 72 height 2
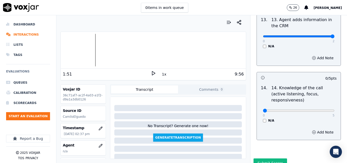
scroll to position [927, 0]
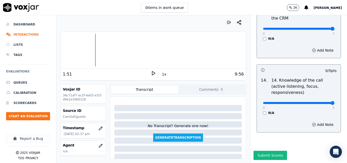
type input "5"
click at [318, 102] on input "range" at bounding box center [299, 103] width 72 height 2
click at [255, 151] on button "Submit Scores" at bounding box center [270, 155] width 34 height 9
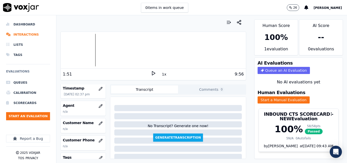
scroll to position [51, 0]
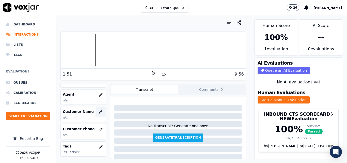
click at [98, 110] on button "button" at bounding box center [100, 112] width 10 height 10
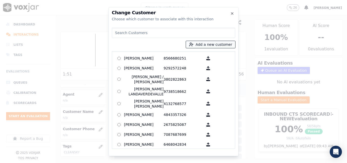
click at [203, 44] on button "Add a new customer" at bounding box center [210, 44] width 49 height 7
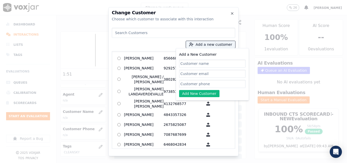
click at [208, 64] on input "Add a New Customer" at bounding box center [212, 63] width 67 height 8
type input "[PERSON_NAME]"
click at [215, 86] on input "Add a New Customer" at bounding box center [212, 84] width 67 height 8
click at [217, 84] on input "Add a New Customer" at bounding box center [212, 84] width 67 height 8
paste input "7743869833"
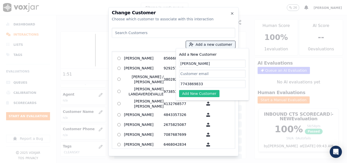
type input "7743869833"
click at [215, 92] on button "Add New Customer" at bounding box center [199, 93] width 40 height 7
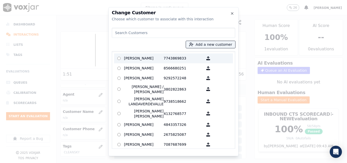
drag, startPoint x: 147, startPoint y: 56, endPoint x: 155, endPoint y: 61, distance: 9.7
click at [147, 56] on p "[PERSON_NAME]" at bounding box center [144, 58] width 40 height 8
click at [149, 57] on p "[PERSON_NAME]" at bounding box center [144, 58] width 40 height 8
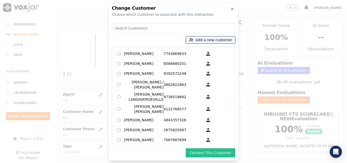
click at [216, 156] on button "Connect This Customer" at bounding box center [211, 152] width 50 height 9
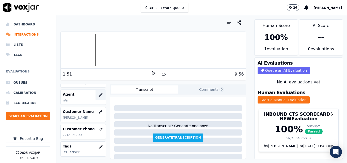
click at [99, 94] on icon "button" at bounding box center [100, 94] width 3 height 3
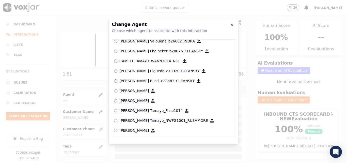
scroll to position [399, 0]
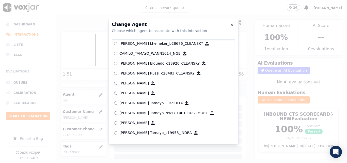
click at [134, 64] on p "[PERSON_NAME] Elguedo_c13920_CLEANSKY" at bounding box center [159, 63] width 80 height 5
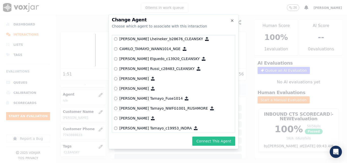
click at [200, 140] on button "Connect This Agent" at bounding box center [213, 140] width 43 height 9
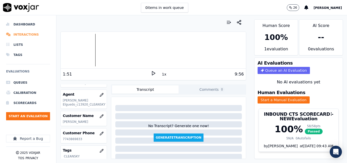
click at [25, 34] on li "Interactions" at bounding box center [28, 34] width 44 height 10
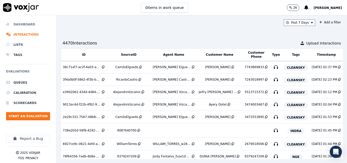
click at [24, 23] on li "Dashboard" at bounding box center [28, 24] width 44 height 10
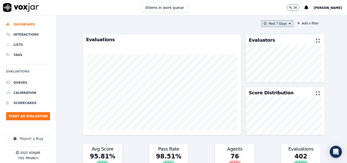
click at [273, 25] on button "Past 7 Days" at bounding box center [276, 23] width 31 height 7
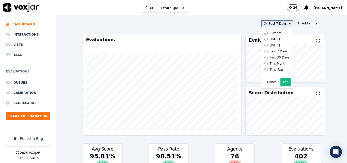
click at [270, 38] on div "[DATE]" at bounding box center [275, 39] width 10 height 4
click at [280, 84] on button "Add" at bounding box center [285, 82] width 10 height 8
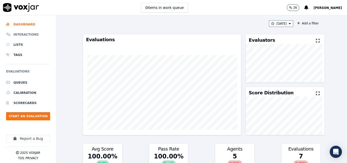
click at [18, 35] on li "Interactions" at bounding box center [28, 34] width 44 height 10
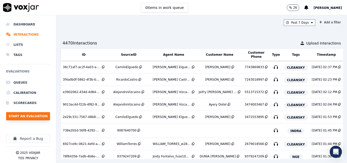
click at [37, 115] on button "Start an Evaluation" at bounding box center [28, 116] width 44 height 8
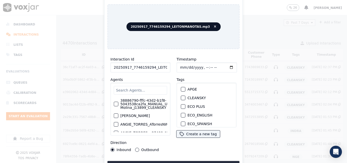
click at [150, 64] on input "20250917_7746159294_LEITONMANOTAS.mp3" at bounding box center [140, 67] width 60 height 10
type input "20250917_7746159294_LEITONMANOTAS"
click at [181, 96] on div "button" at bounding box center [183, 98] width 4 height 4
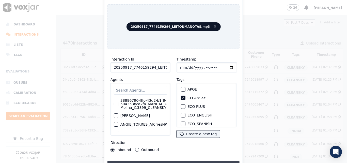
click at [185, 162] on button "Upload interaction to start evaluation" at bounding box center [173, 165] width 132 height 9
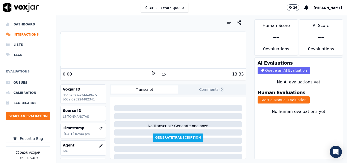
click at [152, 71] on icon at bounding box center [153, 73] width 5 height 5
click at [86, 47] on div at bounding box center [153, 50] width 185 height 33
click at [151, 72] on icon at bounding box center [153, 73] width 5 height 5
click at [153, 71] on icon at bounding box center [153, 73] width 5 height 5
click at [152, 74] on icon at bounding box center [153, 73] width 5 height 5
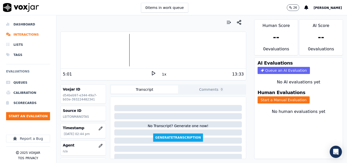
click at [151, 73] on icon at bounding box center [153, 73] width 5 height 5
click at [152, 73] on rect at bounding box center [152, 72] width 1 height 3
click at [257, 100] on button "Start a Manual Evaluation" at bounding box center [283, 99] width 52 height 7
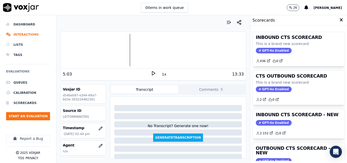
drag, startPoint x: 289, startPoint y: 116, endPoint x: 293, endPoint y: 116, distance: 3.3
click at [290, 116] on h3 "INBOUND CTS SCORECARD - NEW" at bounding box center [299, 114] width 86 height 5
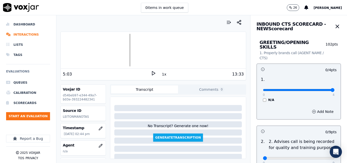
type input "4"
click at [318, 89] on input "range" at bounding box center [299, 90] width 72 height 2
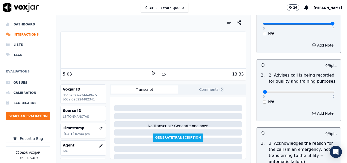
scroll to position [76, 0]
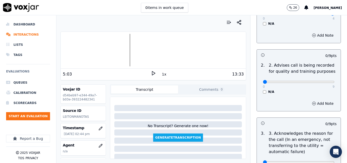
click at [263, 90] on div "N/A" at bounding box center [299, 92] width 72 height 4
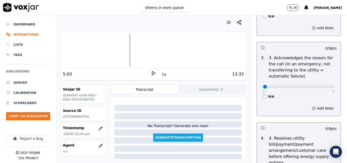
scroll to position [152, 0]
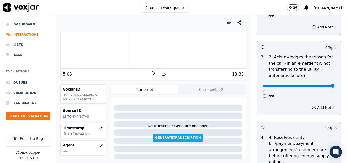
type input "9"
click at [322, 85] on input "range" at bounding box center [299, 86] width 72 height 2
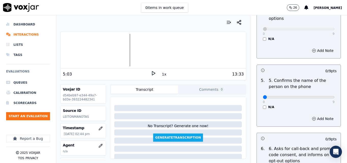
scroll to position [305, 0]
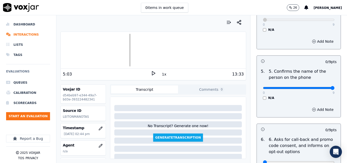
type input "9"
click at [321, 87] on input "range" at bounding box center [299, 88] width 72 height 2
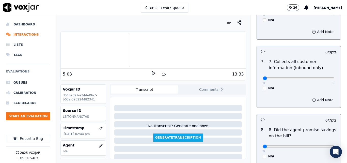
scroll to position [457, 0]
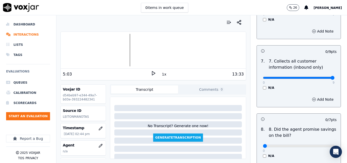
type input "9"
click at [321, 77] on input "range" at bounding box center [299, 78] width 72 height 2
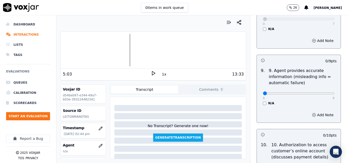
scroll to position [584, 0]
type input "9"
click at [319, 92] on input "range" at bounding box center [299, 93] width 72 height 2
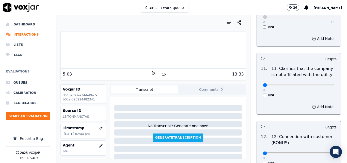
scroll to position [736, 0]
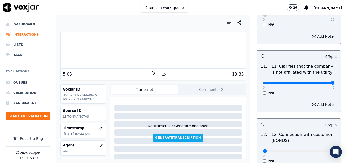
type input "9"
click at [320, 82] on input "range" at bounding box center [299, 83] width 72 height 2
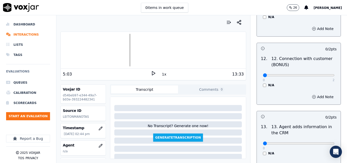
scroll to position [813, 0]
type input "2"
click at [321, 74] on input "range" at bounding box center [299, 75] width 72 height 2
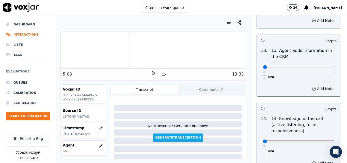
scroll to position [889, 0]
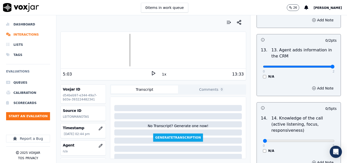
type input "2"
click at [321, 66] on input "range" at bounding box center [299, 67] width 72 height 2
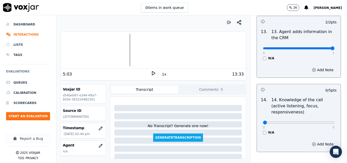
scroll to position [927, 0]
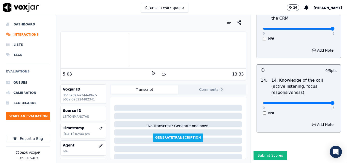
type input "5"
click at [320, 102] on input "range" at bounding box center [299, 103] width 72 height 2
click at [265, 151] on button "Submit Scores" at bounding box center [270, 155] width 34 height 9
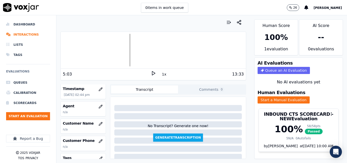
scroll to position [51, 0]
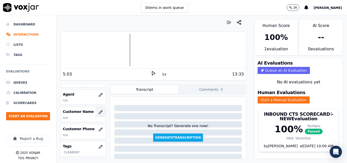
click at [99, 111] on icon "button" at bounding box center [101, 112] width 4 height 4
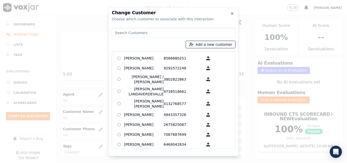
drag, startPoint x: 218, startPoint y: 43, endPoint x: 218, endPoint y: 46, distance: 3.0
click at [218, 43] on button "Add a new customer" at bounding box center [210, 44] width 49 height 7
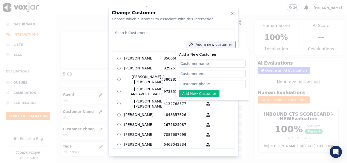
click at [211, 63] on input "Add a New Customer" at bounding box center [212, 63] width 67 height 8
type input "[PERSON_NAME]"
click at [214, 81] on input "Add a New Customer" at bounding box center [212, 84] width 67 height 8
click at [190, 83] on input "Add a New Customer" at bounding box center [212, 84] width 67 height 8
paste input "7746159294"
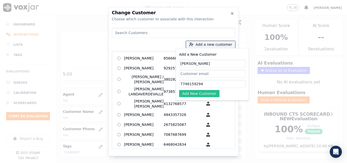
type input "7746159294"
click at [191, 91] on button "Add New Customer" at bounding box center [199, 93] width 40 height 7
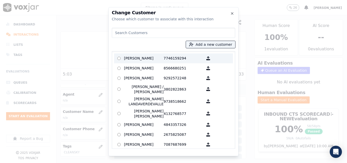
click at [161, 60] on p "[PERSON_NAME]" at bounding box center [144, 58] width 40 height 8
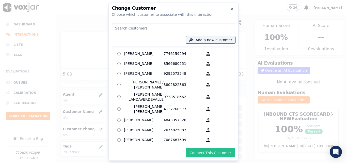
click at [211, 151] on button "Connect This Customer" at bounding box center [211, 152] width 50 height 9
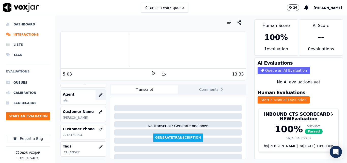
click at [95, 91] on button "button" at bounding box center [100, 95] width 10 height 10
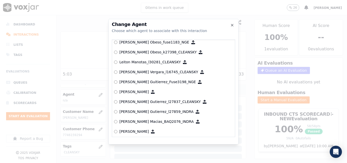
scroll to position [1841, 0]
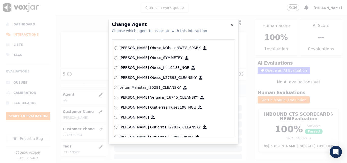
click at [152, 88] on p "Leiton Manotas_l30281_CLEANSKY" at bounding box center [149, 87] width 61 height 5
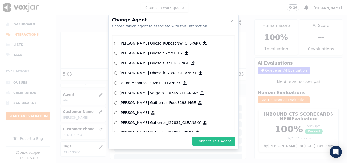
click at [207, 139] on button "Connect This Agent" at bounding box center [213, 140] width 43 height 9
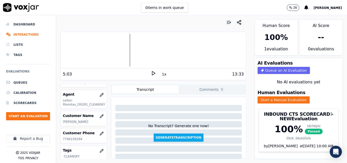
click at [152, 74] on polygon at bounding box center [153, 73] width 3 height 4
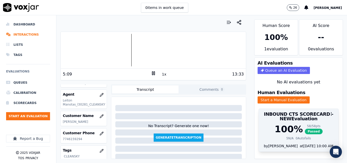
click at [305, 128] on div "58 / 58 pts" at bounding box center [314, 126] width 18 height 4
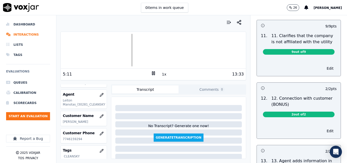
scroll to position [837, 0]
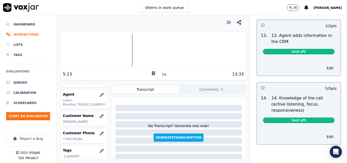
click at [300, 117] on span "5 out of 5" at bounding box center [299, 120] width 72 height 6
click at [324, 133] on button "Edit" at bounding box center [330, 136] width 13 height 7
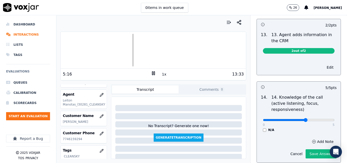
type input "3"
click at [294, 119] on input "range" at bounding box center [299, 120] width 72 height 2
click at [291, 119] on input "range" at bounding box center [299, 120] width 72 height 2
click at [317, 149] on button "Save Answer" at bounding box center [320, 153] width 31 height 9
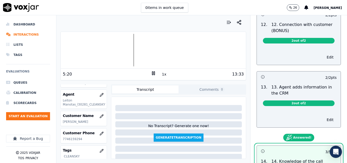
scroll to position [761, 0]
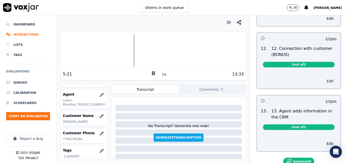
click at [324, 77] on button "Edit" at bounding box center [330, 80] width 13 height 7
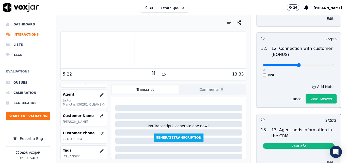
type input "1"
click at [286, 64] on input "range" at bounding box center [299, 65] width 72 height 2
click at [311, 96] on button "Save Answer" at bounding box center [320, 98] width 31 height 9
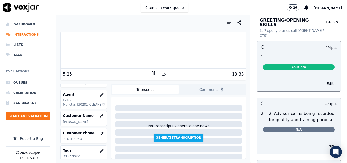
scroll to position [0, 0]
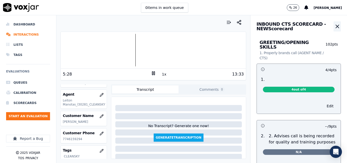
click at [334, 24] on icon "button" at bounding box center [337, 26] width 6 height 6
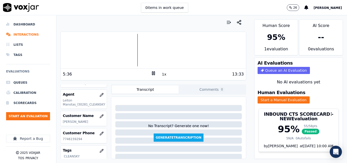
click at [151, 71] on icon at bounding box center [153, 73] width 5 height 5
click at [33, 33] on li "Interactions" at bounding box center [28, 34] width 44 height 10
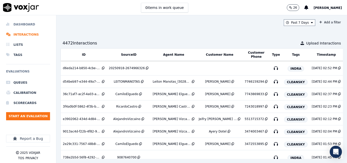
click at [29, 24] on li "Dashboard" at bounding box center [28, 24] width 44 height 10
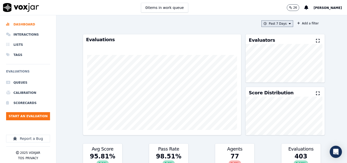
click at [264, 22] on icon at bounding box center [265, 23] width 3 height 3
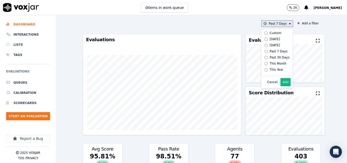
click at [270, 39] on div "[DATE]" at bounding box center [275, 39] width 10 height 4
click at [280, 86] on button "Add" at bounding box center [285, 82] width 10 height 8
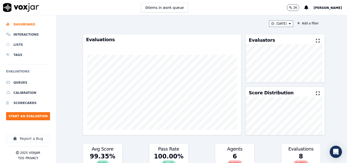
click at [316, 42] on icon at bounding box center [318, 41] width 4 height 4
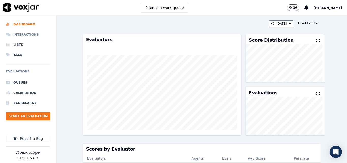
click at [17, 38] on li "Interactions" at bounding box center [28, 34] width 44 height 10
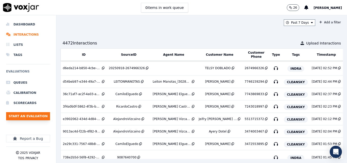
click at [39, 115] on button "Start an Evaluation" at bounding box center [28, 116] width 44 height 8
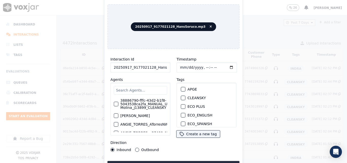
click at [157, 68] on input "20250917_9177021128_HansSoruco.mp3" at bounding box center [140, 67] width 60 height 10
type input "20250917_9177021128_HansSoruco"
click at [181, 97] on div "button" at bounding box center [183, 98] width 4 height 4
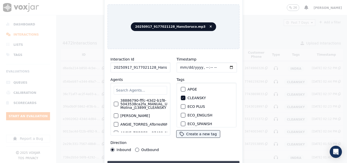
click at [190, 161] on button "Upload interaction to start evaluation" at bounding box center [173, 165] width 132 height 9
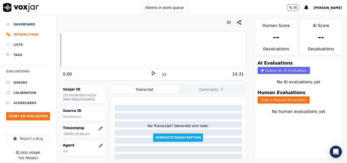
click at [152, 72] on polygon at bounding box center [153, 73] width 3 height 4
click at [148, 73] on div "3:20" at bounding box center [107, 74] width 88 height 6
drag, startPoint x: 153, startPoint y: 73, endPoint x: 194, endPoint y: 23, distance: 64.6
click at [194, 23] on div at bounding box center [152, 22] width 185 height 10
click at [152, 73] on rect at bounding box center [152, 72] width 1 height 3
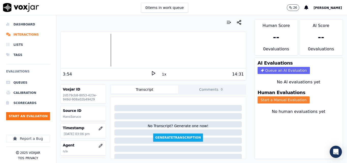
click at [285, 98] on button "Start a Manual Evaluation" at bounding box center [283, 99] width 52 height 7
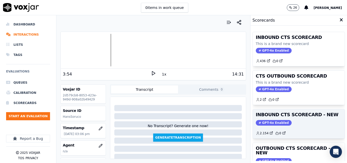
click at [301, 115] on h3 "INBOUND CTS SCORECARD - NEW" at bounding box center [299, 114] width 86 height 5
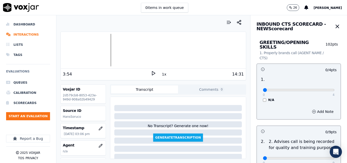
click at [324, 86] on div "0 4 N/A" at bounding box center [299, 92] width 80 height 19
type input "4"
click at [321, 89] on input "range" at bounding box center [299, 90] width 72 height 2
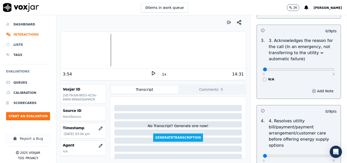
scroll to position [178, 0]
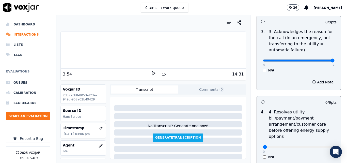
type input "9"
click at [320, 59] on input "range" at bounding box center [299, 60] width 72 height 2
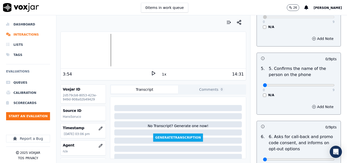
scroll to position [330, 0]
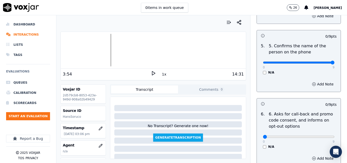
type input "9"
click at [321, 61] on input "range" at bounding box center [299, 62] width 72 height 2
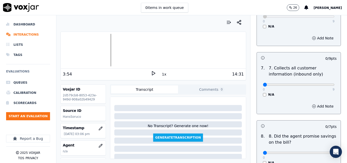
scroll to position [457, 0]
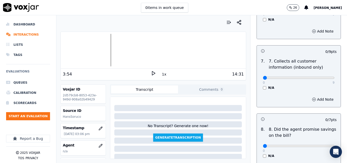
click at [319, 74] on div "0 9" at bounding box center [299, 77] width 72 height 6
type input "9"
click at [320, 77] on input "range" at bounding box center [299, 78] width 72 height 2
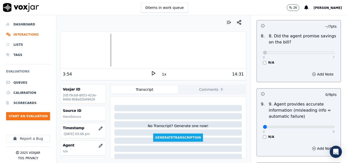
scroll to position [609, 0]
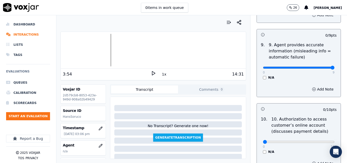
type input "9"
click at [320, 67] on input "range" at bounding box center [299, 68] width 72 height 2
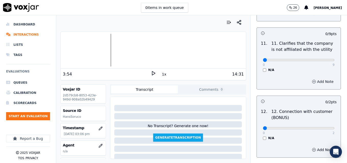
scroll to position [762, 0]
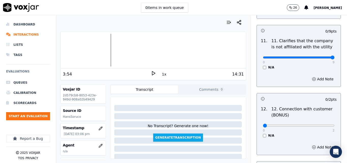
type input "9"
click at [318, 56] on input "range" at bounding box center [299, 57] width 72 height 2
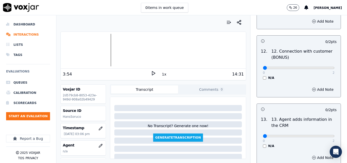
scroll to position [838, 0]
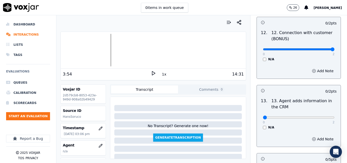
type input "2"
click at [320, 48] on input "range" at bounding box center [299, 49] width 72 height 2
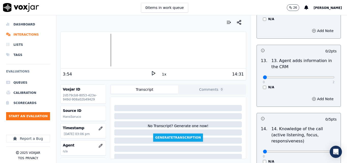
scroll to position [889, 0]
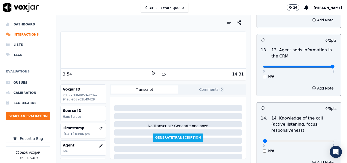
type input "2"
click at [320, 66] on input "range" at bounding box center [299, 67] width 72 height 2
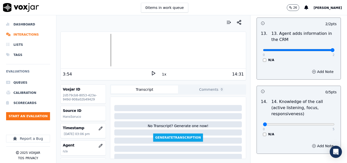
scroll to position [927, 0]
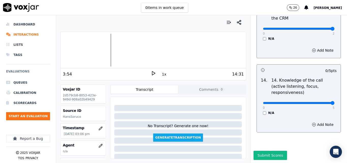
type input "5"
click at [321, 102] on input "range" at bounding box center [299, 103] width 72 height 2
click at [269, 151] on button "Submit Scores" at bounding box center [270, 155] width 34 height 9
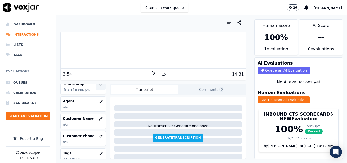
scroll to position [51, 0]
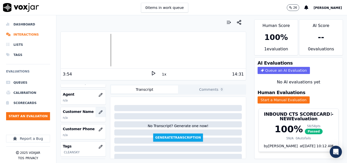
click at [95, 110] on button "button" at bounding box center [100, 112] width 10 height 10
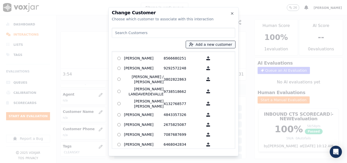
click at [223, 43] on button "Add a new customer" at bounding box center [210, 44] width 49 height 7
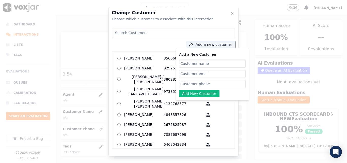
click at [213, 61] on input "Add a New Customer" at bounding box center [212, 63] width 67 height 8
type input "[PERSON_NAME]"
click at [184, 82] on input "Add a New Customer" at bounding box center [212, 84] width 67 height 8
click at [202, 81] on input "Add a New Customer" at bounding box center [212, 84] width 67 height 8
paste input "9177021128"
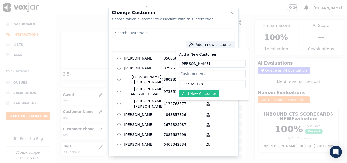
type input "9177021128"
click at [203, 91] on button "Add New Customer" at bounding box center [199, 93] width 40 height 7
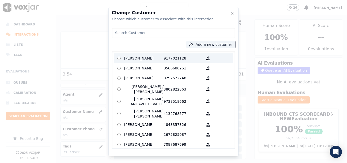
click at [171, 61] on p "9177021128" at bounding box center [184, 58] width 40 height 8
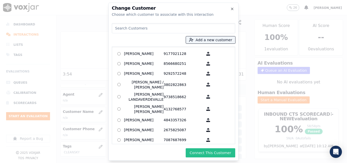
click at [212, 152] on button "Connect This Customer" at bounding box center [211, 152] width 50 height 9
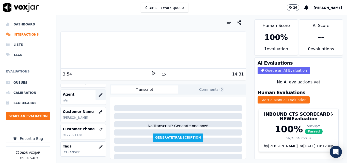
click at [97, 91] on button "button" at bounding box center [100, 95] width 10 height 10
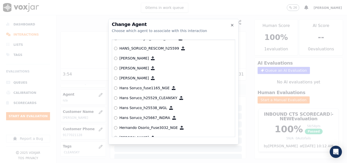
scroll to position [1117, 0]
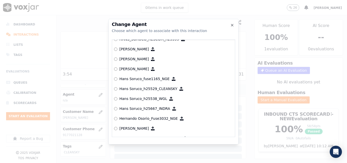
click at [152, 86] on p "Hans Soruco_h25529_CLEANSKY" at bounding box center [148, 88] width 58 height 5
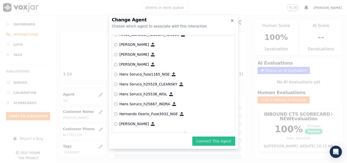
click at [214, 141] on button "Connect This Agent" at bounding box center [213, 140] width 43 height 9
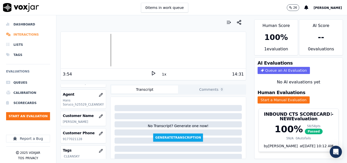
click at [25, 33] on li "Interactions" at bounding box center [28, 34] width 44 height 10
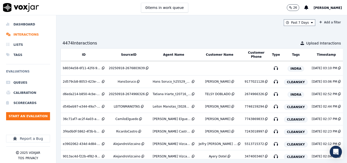
click at [32, 111] on ul "Queues Calibration Scorecards Start an Evaluation" at bounding box center [28, 100] width 44 height 47
click at [33, 114] on button "Start an Evaluation" at bounding box center [28, 116] width 44 height 8
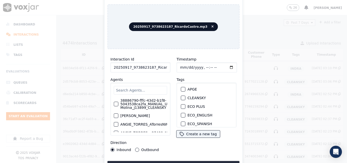
click at [155, 66] on input "20250917_9738623187_RicardoCastro.mp3" at bounding box center [140, 67] width 60 height 10
type input "20250917_9738623187_RicardoCastro"
click at [183, 96] on div "button" at bounding box center [183, 98] width 4 height 4
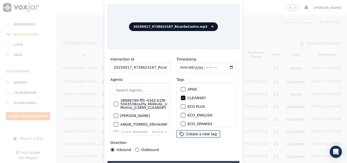
click at [189, 161] on button "Upload interaction to start evaluation" at bounding box center [173, 165] width 132 height 9
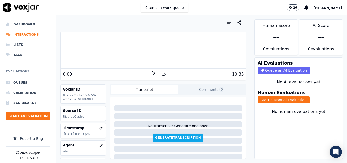
click at [151, 74] on icon at bounding box center [153, 73] width 5 height 5
click at [151, 72] on icon at bounding box center [153, 73] width 5 height 5
click at [151, 71] on icon at bounding box center [153, 73] width 5 height 5
click at [151, 74] on icon at bounding box center [153, 73] width 5 height 5
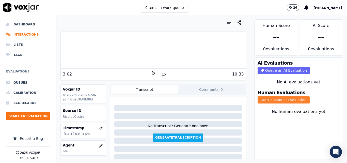
click at [283, 99] on button "Start a Manual Evaluation" at bounding box center [283, 99] width 52 height 7
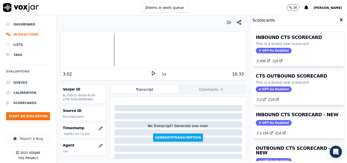
click at [306, 108] on div "INBOUND CTS SCORECARD This is a brand new scorecard GPT-4o Enabled 436 0 CTS OU…" at bounding box center [298, 94] width 92 height 133
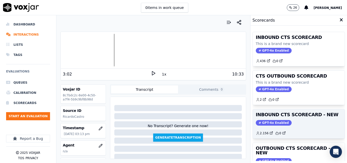
click at [309, 112] on h3 "INBOUND CTS SCORECARD - NEW" at bounding box center [299, 114] width 86 height 5
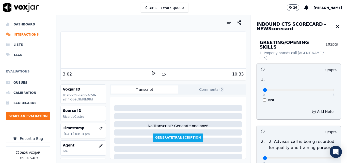
click at [323, 83] on div "0 4 N/A" at bounding box center [299, 92] width 80 height 19
click at [323, 84] on div "0 4 N/A" at bounding box center [299, 92] width 80 height 19
type input "4"
click at [319, 89] on input "range" at bounding box center [299, 90] width 72 height 2
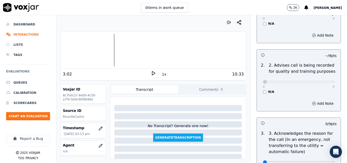
scroll to position [127, 0]
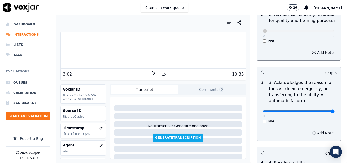
type input "9"
click at [318, 110] on input "range" at bounding box center [299, 111] width 72 height 2
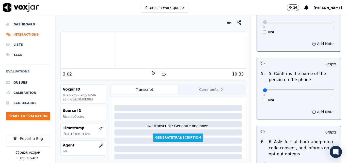
scroll to position [305, 0]
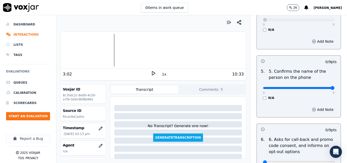
type input "9"
click at [319, 87] on input "range" at bounding box center [299, 88] width 72 height 2
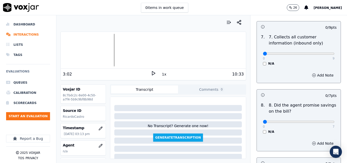
scroll to position [482, 0]
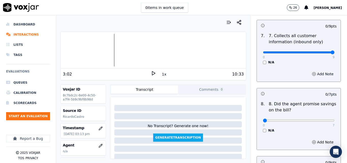
type input "9"
click at [320, 51] on input "range" at bounding box center [299, 52] width 72 height 2
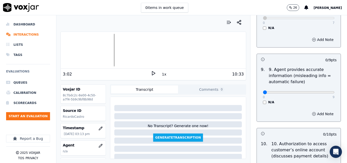
scroll to position [609, 0]
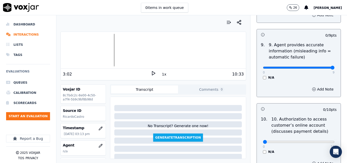
type input "9"
click at [319, 67] on input "range" at bounding box center [299, 68] width 72 height 2
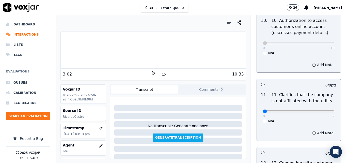
scroll to position [736, 0]
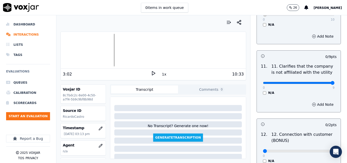
type input "9"
click at [321, 82] on input "range" at bounding box center [299, 83] width 72 height 2
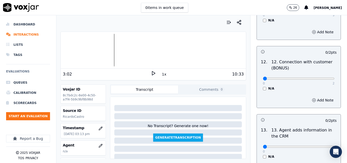
scroll to position [813, 0]
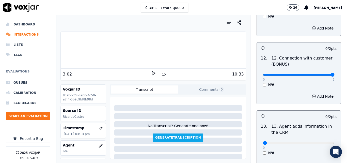
type input "2"
click at [319, 74] on input "range" at bounding box center [299, 75] width 72 height 2
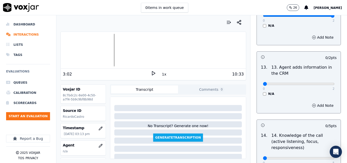
scroll to position [889, 0]
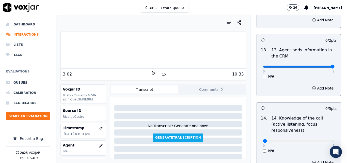
type input "2"
click at [322, 66] on input "range" at bounding box center [299, 67] width 72 height 2
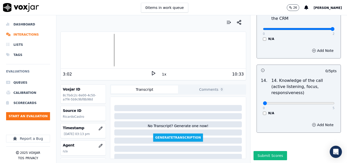
scroll to position [927, 0]
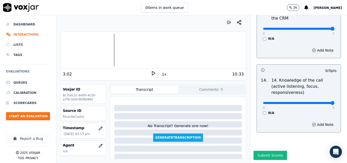
type input "5"
click at [319, 102] on input "range" at bounding box center [299, 103] width 72 height 2
click at [267, 151] on button "Submit Scores" at bounding box center [270, 155] width 34 height 9
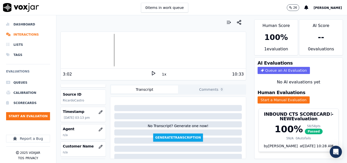
scroll to position [25, 0]
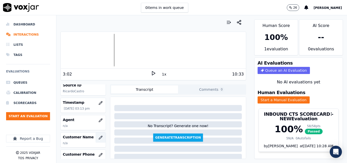
click at [95, 135] on button "button" at bounding box center [100, 137] width 10 height 10
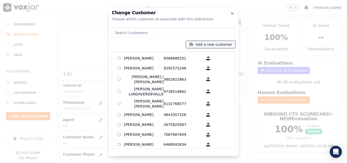
click at [211, 46] on button "Add a new customer" at bounding box center [210, 44] width 49 height 7
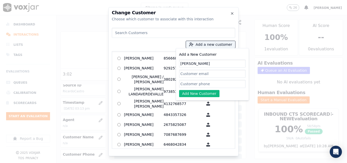
type input "[PERSON_NAME]"
click at [226, 82] on input "Add a New Customer" at bounding box center [212, 84] width 67 height 8
drag, startPoint x: 226, startPoint y: 61, endPoint x: 131, endPoint y: 69, distance: 95.3
click at [135, 70] on div "Add a new customer Add a New Customer Patricio Cabrera Add New Customer AGUEDA …" at bounding box center [173, 87] width 123 height 123
click at [232, 12] on icon "button" at bounding box center [232, 13] width 4 height 4
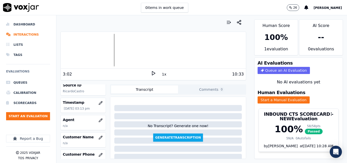
click at [151, 73] on icon at bounding box center [153, 73] width 5 height 5
click at [96, 48] on div at bounding box center [153, 50] width 185 height 33
click at [153, 73] on icon at bounding box center [153, 73] width 5 height 5
click at [95, 121] on button "button" at bounding box center [100, 120] width 10 height 10
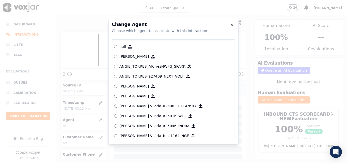
click at [234, 24] on h2 "Change Agent" at bounding box center [173, 24] width 123 height 5
click at [231, 24] on icon "button" at bounding box center [232, 25] width 4 height 4
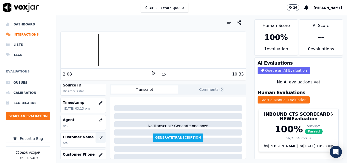
click at [96, 140] on button "button" at bounding box center [100, 137] width 10 height 10
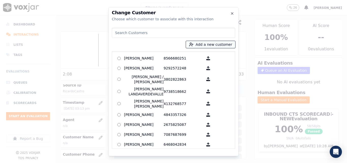
click at [211, 43] on button "Add a new customer" at bounding box center [210, 44] width 49 height 7
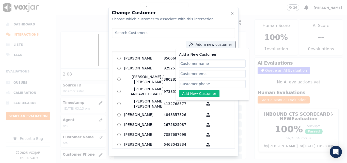
click at [200, 62] on input "Add a New Customer" at bounding box center [212, 63] width 67 height 8
type input "[PERSON_NAME]"
click at [202, 81] on input "Add a New Customer" at bounding box center [212, 84] width 67 height 8
click at [197, 84] on input "Add a New Customer" at bounding box center [212, 84] width 67 height 8
paste input "9738623187"
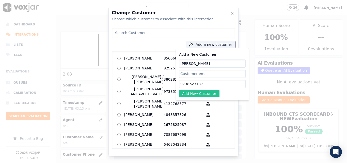
type input "9738623187"
click at [195, 95] on button "Add New Customer" at bounding box center [199, 93] width 40 height 7
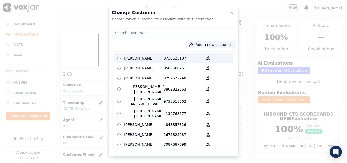
click at [164, 61] on p "9738623187" at bounding box center [184, 58] width 40 height 8
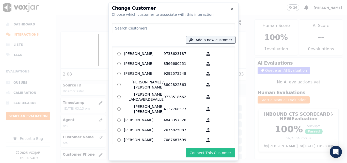
click at [201, 153] on button "Connect This Customer" at bounding box center [211, 152] width 50 height 9
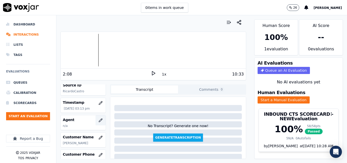
click at [95, 116] on button "button" at bounding box center [100, 120] width 10 height 10
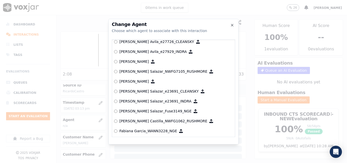
scroll to position [857, 0]
click at [230, 25] on icon "button" at bounding box center [232, 25] width 4 height 4
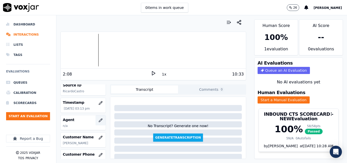
click at [99, 118] on icon "button" at bounding box center [101, 120] width 4 height 4
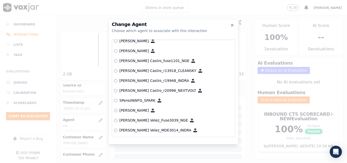
scroll to position [2268, 0]
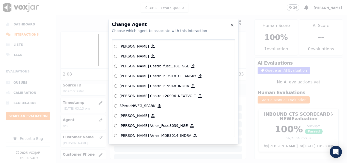
click at [135, 76] on p "[PERSON_NAME] Castro_r13918_CLEANSKY" at bounding box center [157, 75] width 77 height 5
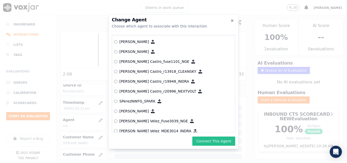
click at [217, 140] on button "Connect This Agent" at bounding box center [213, 140] width 43 height 9
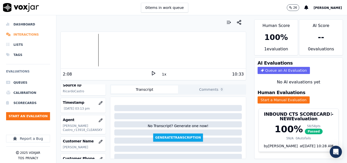
click at [23, 32] on li "Interactions" at bounding box center [28, 34] width 44 height 10
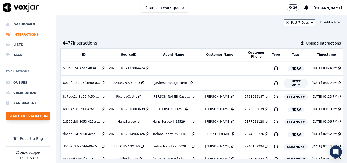
click at [40, 115] on button "Start an Evaluation" at bounding box center [28, 116] width 44 height 8
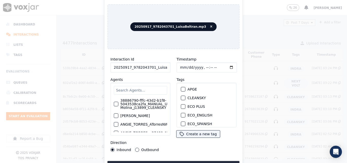
click at [152, 62] on input "20250917_9782043701_LuisaBeltran.mp3" at bounding box center [140, 67] width 60 height 10
type input "20250917_9782043701_LuisaBeltran"
click at [182, 96] on div "button" at bounding box center [183, 98] width 4 height 4
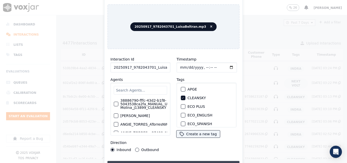
click at [173, 161] on button "Upload interaction to start evaluation" at bounding box center [173, 165] width 132 height 9
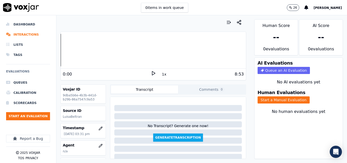
click at [152, 74] on icon at bounding box center [153, 73] width 5 height 5
click at [154, 75] on rect at bounding box center [154, 72] width 1 height 3
click at [268, 103] on button "Start a Manual Evaluation" at bounding box center [283, 99] width 52 height 7
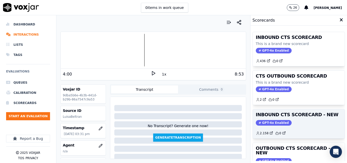
click at [300, 122] on div "GPT-4o Enabled" at bounding box center [299, 123] width 86 height 6
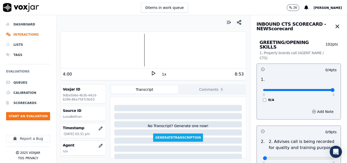
type input "4"
click at [319, 89] on input "range" at bounding box center [299, 90] width 72 height 2
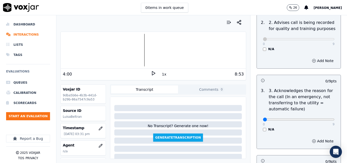
scroll to position [127, 0]
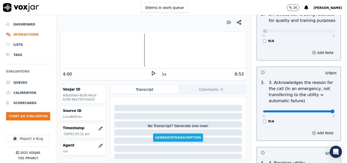
type input "9"
click at [320, 110] on input "range" at bounding box center [299, 111] width 72 height 2
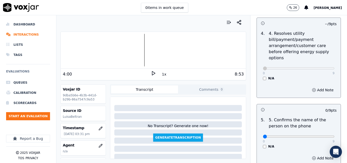
scroll to position [279, 0]
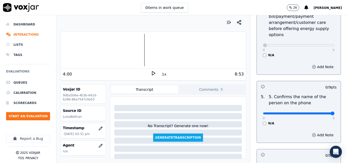
type input "9"
click at [320, 112] on input "range" at bounding box center [299, 113] width 72 height 2
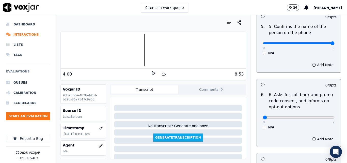
scroll to position [356, 0]
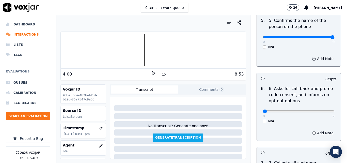
click at [263, 119] on div "N/A" at bounding box center [299, 121] width 72 height 4
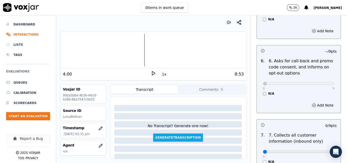
scroll to position [432, 0]
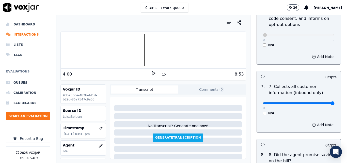
type input "9"
click at [321, 102] on input "range" at bounding box center [299, 103] width 72 height 2
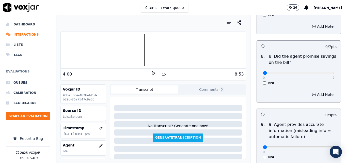
scroll to position [533, 0]
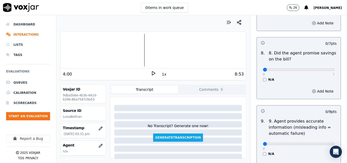
click at [263, 77] on div "N/A" at bounding box center [299, 79] width 72 height 4
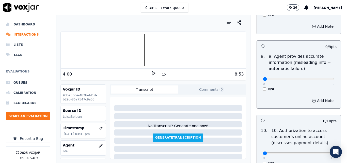
scroll to position [609, 0]
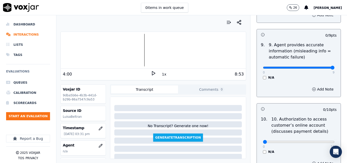
type input "9"
click at [319, 67] on input "range" at bounding box center [299, 68] width 72 height 2
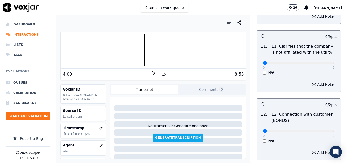
scroll to position [762, 0]
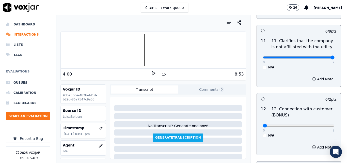
type input "9"
click at [320, 56] on input "range" at bounding box center [299, 57] width 72 height 2
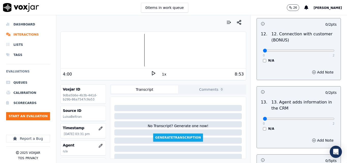
scroll to position [838, 0]
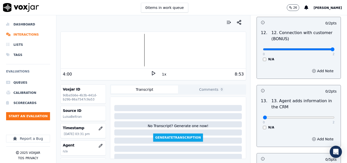
type input "2"
click at [319, 48] on input "range" at bounding box center [299, 49] width 72 height 2
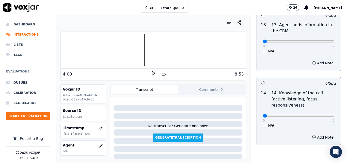
scroll to position [914, 0]
type input "2"
click at [320, 40] on input "range" at bounding box center [299, 41] width 72 height 2
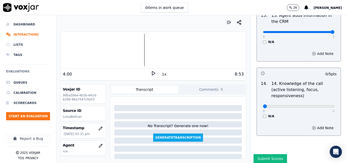
scroll to position [927, 0]
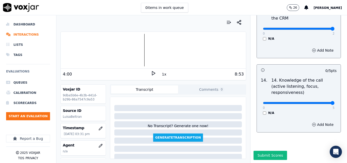
type input "5"
click at [318, 102] on input "range" at bounding box center [299, 103] width 72 height 2
click at [277, 151] on button "Submit Scores" at bounding box center [270, 155] width 34 height 9
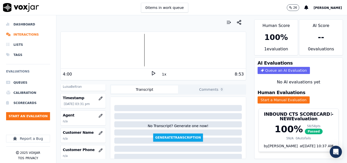
scroll to position [76, 0]
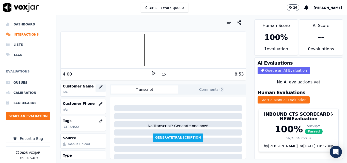
click at [99, 85] on icon "button" at bounding box center [101, 87] width 4 height 4
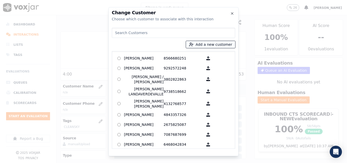
click at [216, 42] on button "Add a new customer" at bounding box center [210, 44] width 49 height 7
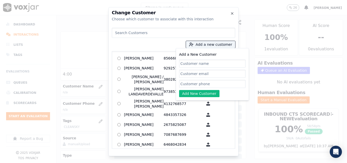
click at [213, 65] on input "Add a New Customer" at bounding box center [212, 63] width 67 height 8
type input "[PERSON_NAME]"
click at [196, 83] on input "Add a New Customer" at bounding box center [212, 84] width 67 height 8
paste input "9782043701"
type input "9782043701"
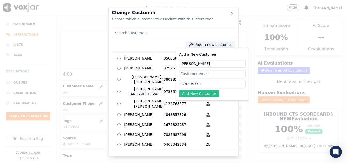
click at [193, 92] on button "Add New Customer" at bounding box center [199, 93] width 40 height 7
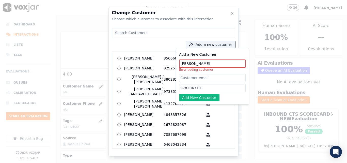
click at [159, 31] on input at bounding box center [173, 33] width 123 height 10
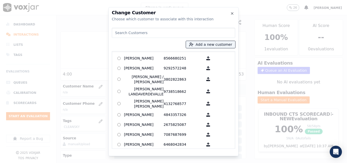
click at [159, 31] on input at bounding box center [173, 33] width 123 height 10
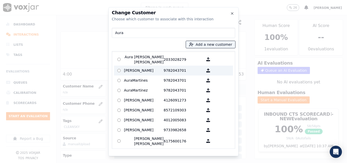
type input "Aura"
click at [174, 67] on p "9782043701" at bounding box center [184, 71] width 40 height 8
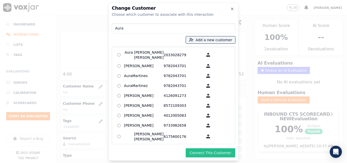
click at [214, 155] on button "Connect This Customer" at bounding box center [211, 152] width 50 height 9
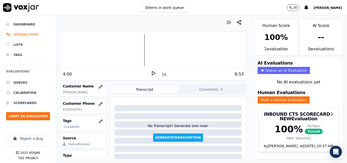
click at [22, 34] on li "Interactions" at bounding box center [28, 34] width 44 height 10
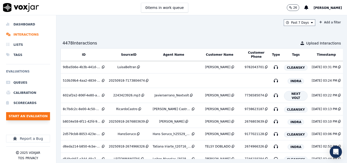
click at [46, 115] on button "Start an Evaluation" at bounding box center [28, 116] width 44 height 8
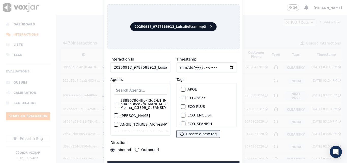
click at [151, 63] on input "20250917_9787588913_LuisaBeltran.mp3" at bounding box center [140, 67] width 60 height 10
type input "20250917_9787588913_LuisaBeltran"
click at [181, 96] on div "button" at bounding box center [183, 98] width 4 height 4
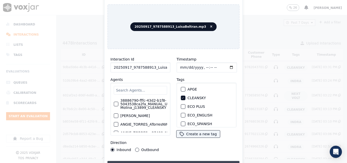
click at [183, 161] on button "Upload interaction to start evaluation" at bounding box center [173, 165] width 132 height 9
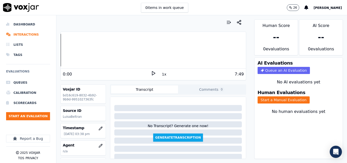
click at [151, 73] on icon at bounding box center [153, 73] width 5 height 5
click at [152, 74] on rect at bounding box center [152, 72] width 1 height 3
click at [275, 104] on div "Human Evaluations Start a Manual Evaluation" at bounding box center [298, 96] width 88 height 19
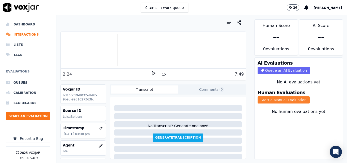
click at [281, 101] on button "Start a Manual Evaluation" at bounding box center [283, 99] width 52 height 7
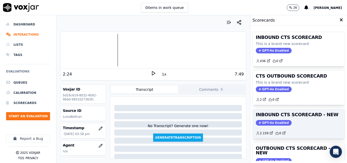
click at [303, 118] on div "INBOUND CTS SCORECARD - NEW GPT-4o Enabled 2.159 0" at bounding box center [299, 123] width 92 height 29
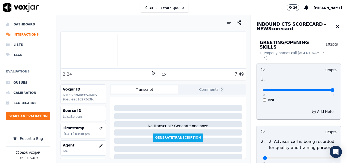
type input "4"
click at [321, 89] on input "range" at bounding box center [299, 90] width 72 height 2
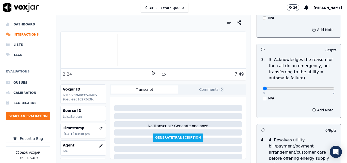
scroll to position [152, 0]
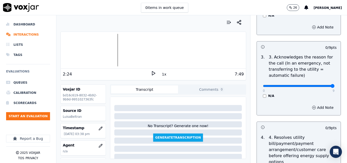
type input "9"
click at [318, 85] on input "range" at bounding box center [299, 86] width 72 height 2
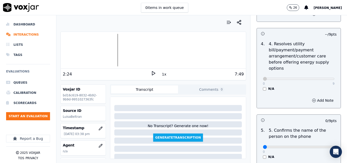
scroll to position [305, 0]
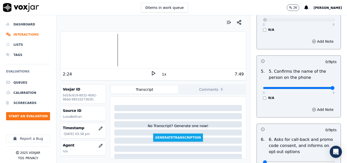
type input "9"
click at [319, 87] on input "range" at bounding box center [299, 88] width 72 height 2
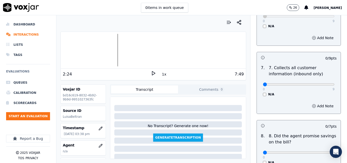
scroll to position [457, 0]
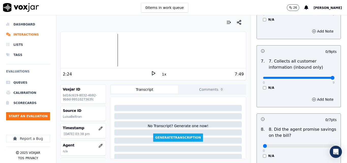
type input "9"
click at [322, 77] on input "range" at bounding box center [299, 78] width 72 height 2
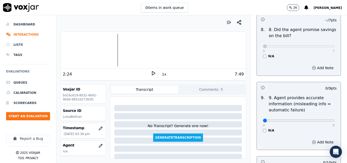
scroll to position [559, 0]
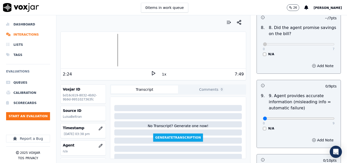
click at [322, 115] on div "0 9" at bounding box center [299, 118] width 72 height 6
type input "9"
click at [322, 117] on input "range" at bounding box center [299, 118] width 72 height 2
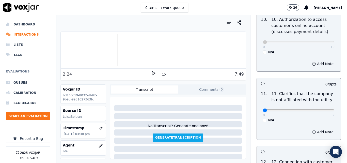
scroll to position [711, 0]
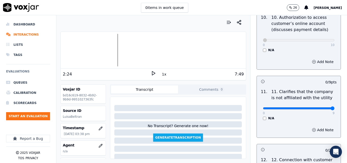
type input "9"
click at [321, 107] on input "range" at bounding box center [299, 108] width 72 height 2
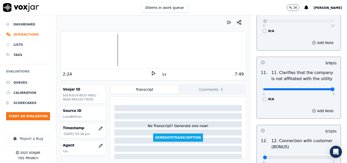
scroll to position [787, 0]
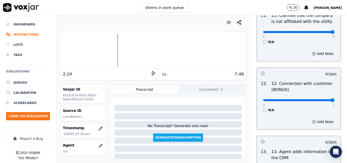
type input "2"
click at [323, 99] on input "range" at bounding box center [299, 100] width 72 height 2
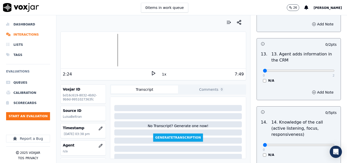
scroll to position [889, 0]
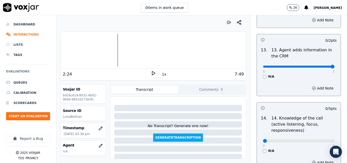
type input "2"
click at [321, 66] on input "range" at bounding box center [299, 67] width 72 height 2
type input "5"
click at [322, 140] on input "range" at bounding box center [299, 141] width 72 height 2
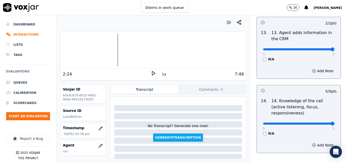
scroll to position [927, 0]
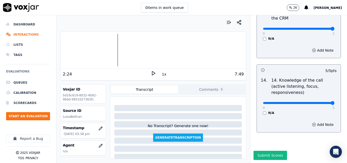
click at [259, 151] on button "Submit Scores" at bounding box center [270, 155] width 34 height 9
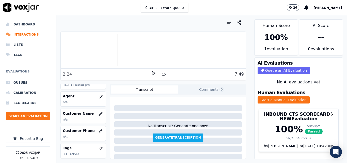
scroll to position [51, 0]
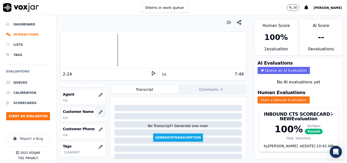
click at [95, 110] on button "button" at bounding box center [100, 112] width 10 height 10
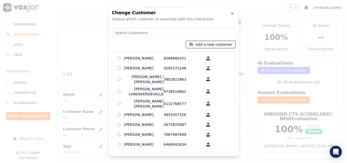
click at [203, 44] on button "Add a new customer" at bounding box center [210, 44] width 49 height 7
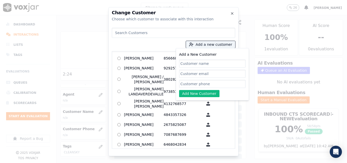
click at [210, 62] on input "Add a New Customer" at bounding box center [212, 63] width 67 height 8
type input "Leodoli Beltre"
click at [205, 82] on input "Add a New Customer" at bounding box center [212, 84] width 67 height 8
click at [220, 83] on input "Add a New Customer" at bounding box center [212, 84] width 67 height 8
paste input "9787588913"
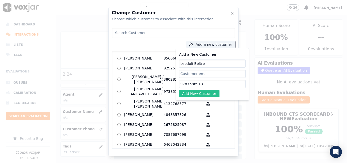
type input "9787588913"
click at [203, 94] on button "Add New Customer" at bounding box center [199, 93] width 40 height 7
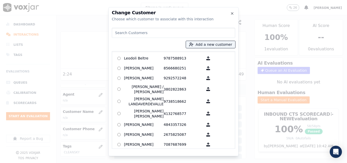
click at [169, 51] on div "Leodoli Beltre 9787588913 AGUEDA SANTANA 8566680251 ALEXIS SUNQUI 9292572248 AL…" at bounding box center [173, 100] width 123 height 98
click at [169, 55] on p "9787588913" at bounding box center [184, 58] width 40 height 8
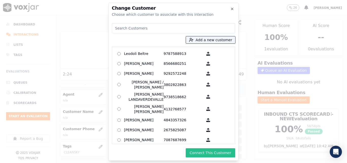
click at [215, 151] on button "Connect This Customer" at bounding box center [211, 152] width 50 height 9
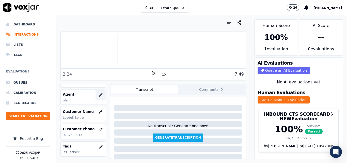
click at [99, 94] on icon "button" at bounding box center [100, 94] width 3 height 3
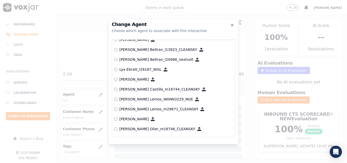
scroll to position [2107, 0]
click at [145, 57] on p "[PERSON_NAME] Beltran_l20988_nextvolt" at bounding box center [156, 58] width 74 height 5
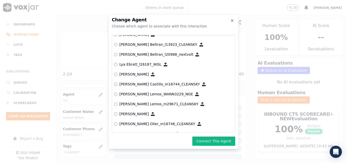
click at [159, 44] on p "[PERSON_NAME] Beltran_l13923_CLEANSKY" at bounding box center [158, 44] width 78 height 5
click at [204, 139] on button "Connect This Agent" at bounding box center [213, 140] width 43 height 9
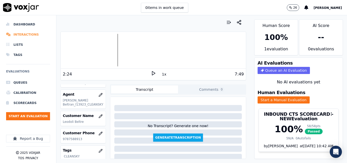
click at [22, 35] on li "Interactions" at bounding box center [28, 34] width 44 height 10
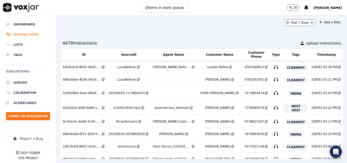
click at [23, 33] on li "Interactions" at bounding box center [28, 34] width 44 height 10
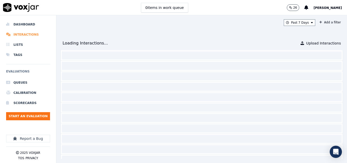
click at [23, 33] on li "Interactions" at bounding box center [28, 34] width 44 height 10
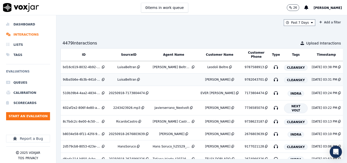
click at [129, 78] on div "LuisaBeltran" at bounding box center [126, 79] width 19 height 4
click at [35, 114] on button "Start an Evaluation" at bounding box center [28, 116] width 44 height 8
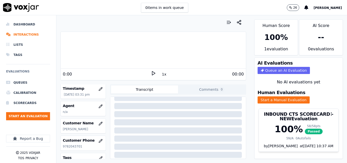
scroll to position [51, 0]
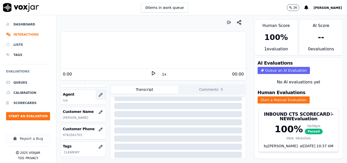
click at [99, 95] on icon "button" at bounding box center [100, 94] width 3 height 3
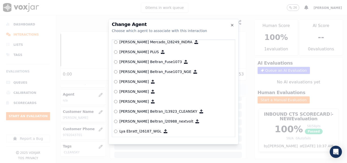
scroll to position [2070, 0]
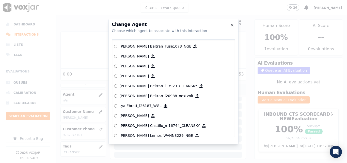
click at [164, 86] on p "Luisa Beltran_l13923_CLEANSKY" at bounding box center [158, 85] width 78 height 5
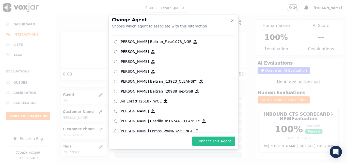
click at [214, 139] on button "Connect This Agent" at bounding box center [213, 140] width 43 height 9
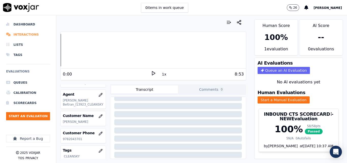
click at [29, 34] on li "Interactions" at bounding box center [28, 34] width 44 height 10
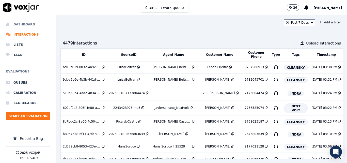
click at [23, 21] on li "Dashboard" at bounding box center [28, 24] width 44 height 10
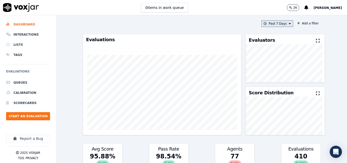
click at [276, 24] on button "Past 7 Days" at bounding box center [276, 23] width 31 height 7
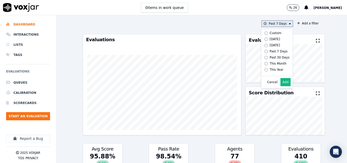
click at [270, 38] on div "[DATE]" at bounding box center [275, 39] width 10 height 4
click at [280, 83] on button "Add" at bounding box center [285, 82] width 10 height 8
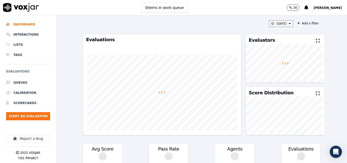
click at [311, 37] on div "Evaluators" at bounding box center [285, 39] width 79 height 10
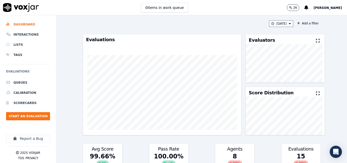
click at [316, 39] on icon at bounding box center [318, 41] width 4 height 4
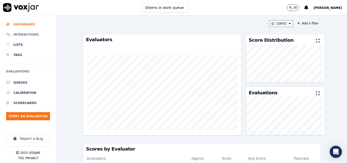
click at [28, 33] on li "Interactions" at bounding box center [28, 34] width 44 height 10
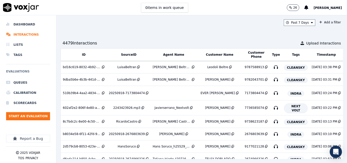
click at [326, 7] on span "[PERSON_NAME]" at bounding box center [327, 8] width 28 height 4
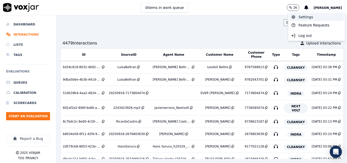
click at [311, 14] on div "Settings" at bounding box center [316, 17] width 54 height 8
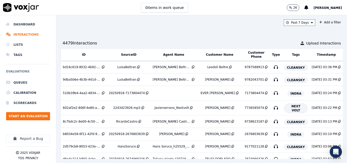
click at [327, 5] on button "[PERSON_NAME]" at bounding box center [330, 8] width 34 height 6
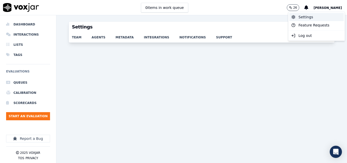
click at [311, 17] on div "Settings" at bounding box center [316, 17] width 54 height 8
click at [94, 37] on link "agents" at bounding box center [104, 35] width 24 height 7
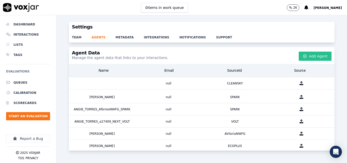
click at [313, 55] on button "Add Agent" at bounding box center [315, 56] width 33 height 9
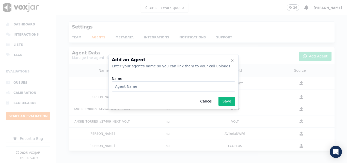
click at [175, 83] on input "Name" at bounding box center [173, 86] width 123 height 10
paste input "WANN1217"
type input "[PERSON_NAME] Solano_WANN1217_NGE"
click at [230, 102] on button "Save" at bounding box center [226, 100] width 17 height 9
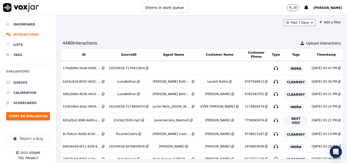
click at [18, 115] on button "Start an Evaluation" at bounding box center [28, 116] width 44 height 8
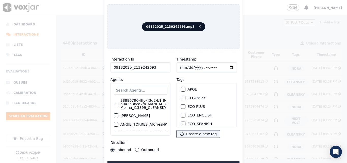
type input "09182025_2139242693"
click at [183, 96] on button "CLEANSKY" at bounding box center [183, 97] width 5 height 5
click at [181, 96] on icon "button" at bounding box center [182, 97] width 3 height 3
drag, startPoint x: 181, startPoint y: 105, endPoint x: 183, endPoint y: 119, distance: 14.4
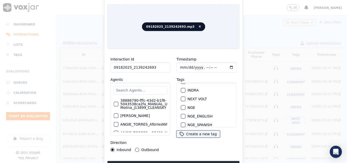
click at [181, 106] on div "button" at bounding box center [183, 108] width 4 height 4
click at [171, 161] on button "Upload interaction to start evaluation" at bounding box center [173, 165] width 132 height 9
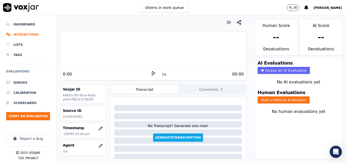
click at [68, 116] on p "2139242693" at bounding box center [83, 117] width 41 height 4
copy p "2139242693"
click at [152, 74] on icon at bounding box center [153, 73] width 5 height 5
click at [152, 75] on rect at bounding box center [152, 72] width 1 height 3
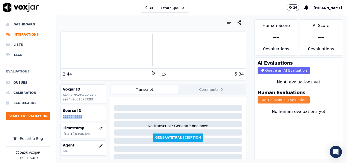
click at [267, 102] on button "Start a Manual Evaluation" at bounding box center [283, 99] width 52 height 7
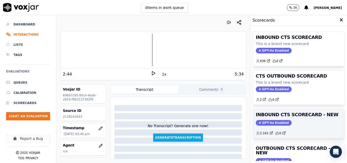
click at [294, 115] on h3 "INBOUND CTS SCORECARD - NEW" at bounding box center [299, 114] width 86 height 5
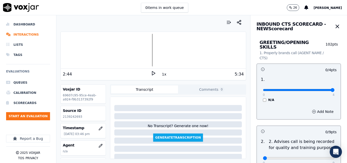
type input "4"
click at [321, 89] on input "range" at bounding box center [299, 90] width 72 height 2
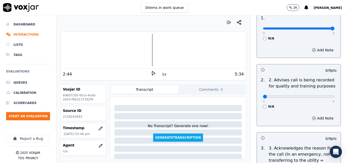
scroll to position [76, 0]
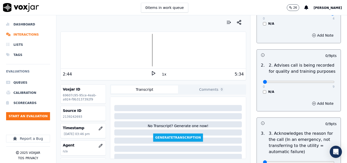
click at [321, 78] on div "0 9" at bounding box center [299, 81] width 72 height 6
type input "9"
click at [320, 81] on input "range" at bounding box center [299, 82] width 72 height 2
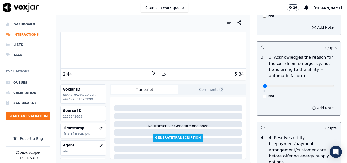
scroll to position [152, 0]
type input "9"
click at [322, 85] on input "range" at bounding box center [299, 86] width 72 height 2
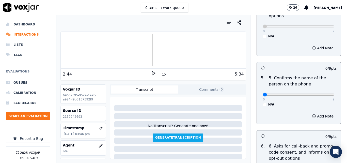
scroll to position [305, 0]
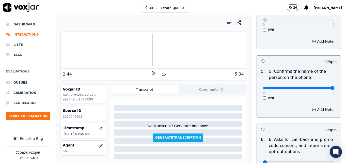
type input "9"
click at [319, 87] on input "range" at bounding box center [299, 88] width 72 height 2
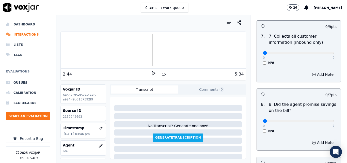
scroll to position [482, 0]
type input "9"
click at [320, 51] on input "range" at bounding box center [299, 52] width 72 height 2
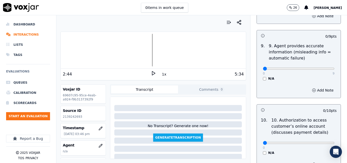
scroll to position [609, 0]
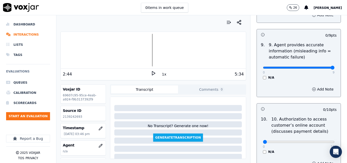
type input "9"
click at [321, 67] on input "range" at bounding box center [299, 68] width 72 height 2
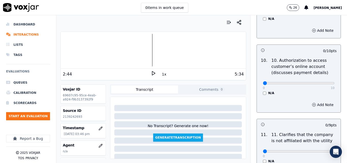
scroll to position [686, 0]
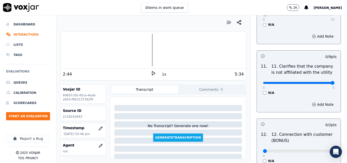
type input "9"
click at [319, 82] on input "range" at bounding box center [299, 83] width 72 height 2
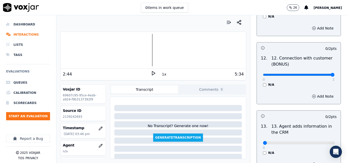
type input "2"
click at [319, 74] on input "range" at bounding box center [299, 75] width 72 height 2
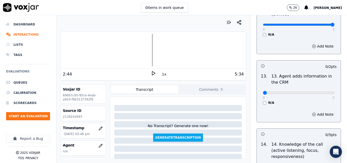
scroll to position [863, 0]
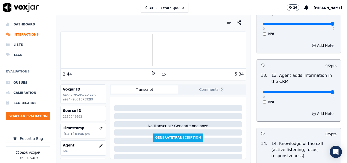
type input "2"
click at [321, 91] on input "range" at bounding box center [299, 92] width 72 height 2
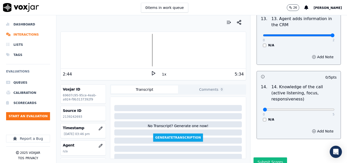
scroll to position [927, 0]
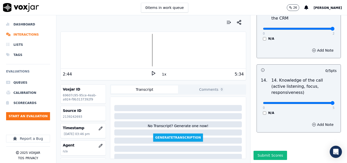
type input "5"
click at [320, 102] on input "range" at bounding box center [299, 103] width 72 height 2
click at [253, 151] on button "Submit Scores" at bounding box center [270, 155] width 34 height 9
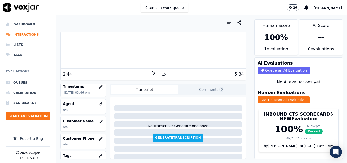
scroll to position [51, 0]
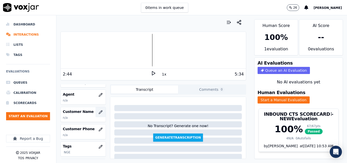
click at [99, 110] on icon "button" at bounding box center [101, 112] width 4 height 4
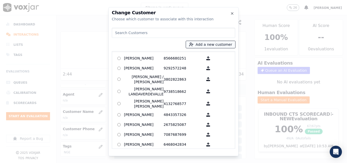
click at [204, 44] on button "Add a new customer" at bounding box center [210, 44] width 49 height 7
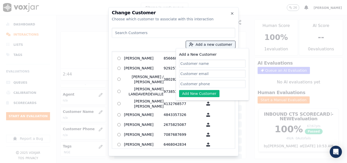
click at [236, 65] on input "Add a New Customer" at bounding box center [212, 63] width 67 height 8
type input "[PERSON_NAME]"
click at [192, 85] on input "Add a New Customer" at bounding box center [212, 84] width 67 height 8
click at [193, 86] on input "Add a New Customer" at bounding box center [212, 84] width 67 height 8
paste input "2139242693"
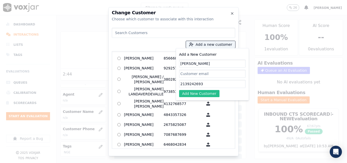
type input "2139242693"
click at [191, 92] on button "Add New Customer" at bounding box center [199, 93] width 40 height 7
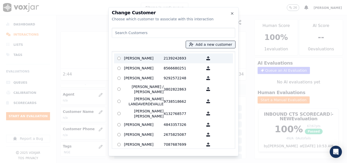
click at [164, 56] on p "2139242693" at bounding box center [184, 58] width 40 height 8
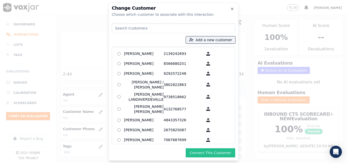
click at [200, 153] on button "Connect This Customer" at bounding box center [211, 152] width 50 height 9
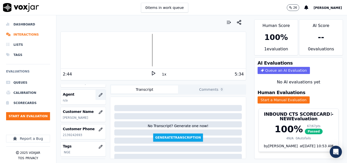
click at [99, 93] on icon "button" at bounding box center [101, 95] width 4 height 4
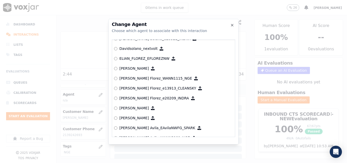
scroll to position [767, 0]
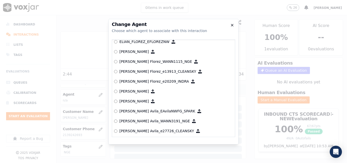
click at [233, 25] on icon "button" at bounding box center [232, 25] width 4 height 4
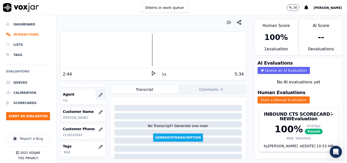
click at [99, 94] on icon "button" at bounding box center [101, 95] width 4 height 4
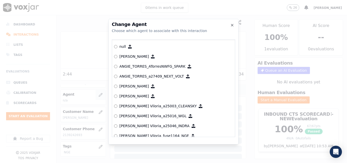
click at [96, 94] on div at bounding box center [173, 81] width 347 height 163
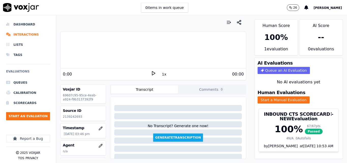
scroll to position [25, 0]
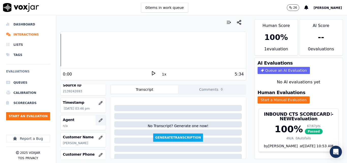
click at [99, 121] on icon "button" at bounding box center [101, 120] width 4 height 4
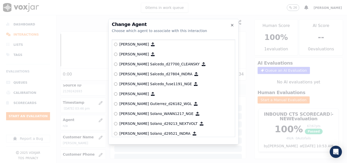
scroll to position [717, 0]
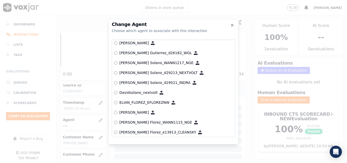
click at [155, 61] on p "[PERSON_NAME] Solano_WANN1217_NGE" at bounding box center [156, 62] width 74 height 5
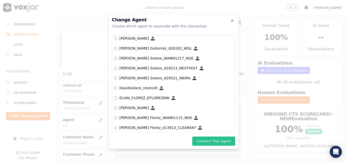
click at [223, 142] on button "Connect This Agent" at bounding box center [213, 140] width 43 height 9
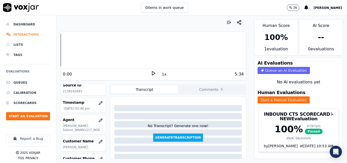
click at [28, 32] on li "Interactions" at bounding box center [28, 34] width 44 height 10
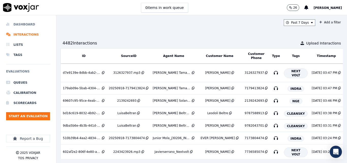
click at [31, 23] on li "Dashboard" at bounding box center [28, 24] width 44 height 10
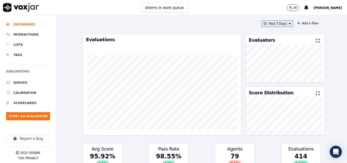
click at [278, 23] on button "Past 7 Days" at bounding box center [276, 23] width 31 height 7
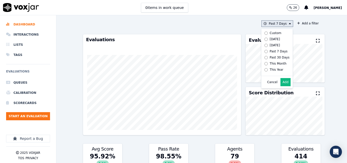
click at [281, 86] on button "Add" at bounding box center [285, 82] width 10 height 8
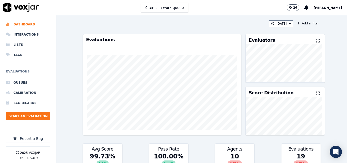
click at [316, 41] on icon at bounding box center [318, 41] width 4 height 4
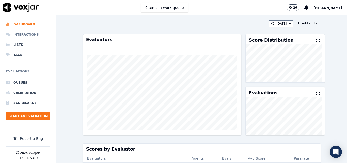
click at [28, 36] on li "Interactions" at bounding box center [28, 34] width 44 height 10
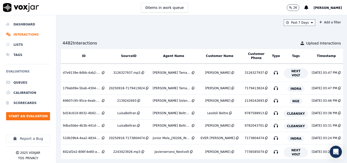
click at [37, 112] on ul "Queues Calibration Scorecards Start an Evaluation" at bounding box center [28, 100] width 44 height 47
click at [39, 117] on button "Start an Evaluation" at bounding box center [28, 116] width 44 height 8
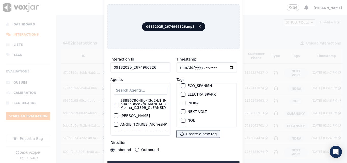
scroll to position [51, 0]
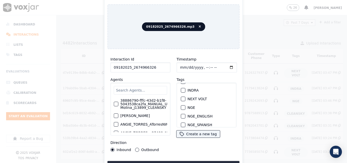
type input "09182025_2674966326"
click at [181, 106] on div "button" at bounding box center [183, 108] width 4 height 4
click at [195, 161] on button "Upload interaction to start evaluation" at bounding box center [173, 165] width 132 height 9
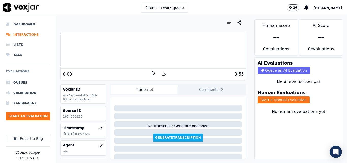
click at [73, 117] on p "2674966326" at bounding box center [83, 117] width 41 height 4
copy p "2674966326"
click at [152, 74] on polygon at bounding box center [153, 73] width 3 height 4
click at [154, 72] on rect at bounding box center [154, 72] width 1 height 3
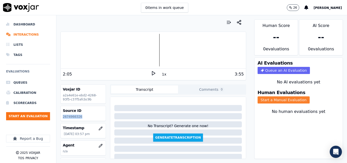
click at [287, 102] on button "Start a Manual Evaluation" at bounding box center [283, 99] width 52 height 7
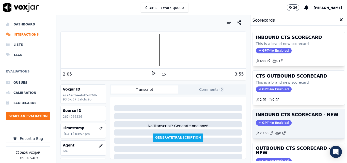
click at [304, 116] on h3 "INBOUND CTS SCORECARD - NEW" at bounding box center [299, 114] width 86 height 5
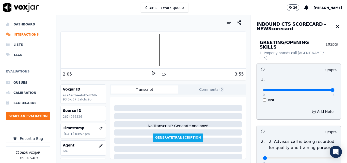
type input "4"
click at [319, 89] on input "range" at bounding box center [299, 90] width 72 height 2
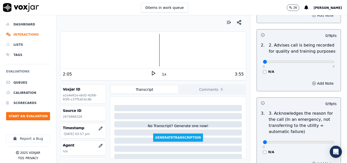
scroll to position [102, 0]
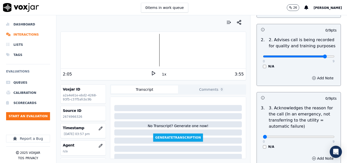
click at [317, 55] on input "range" at bounding box center [299, 56] width 72 height 2
type input "9"
click at [322, 55] on input "range" at bounding box center [299, 56] width 72 height 2
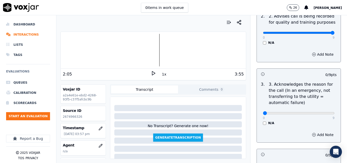
scroll to position [152, 0]
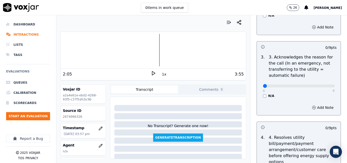
click at [320, 83] on div "0 9" at bounding box center [299, 86] width 72 height 6
type input "9"
click at [320, 85] on input "range" at bounding box center [299, 86] width 72 height 2
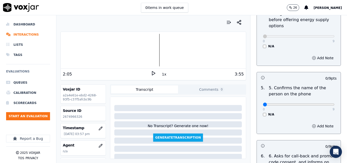
scroll to position [305, 0]
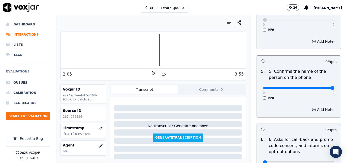
type input "9"
click at [321, 87] on input "range" at bounding box center [299, 88] width 72 height 2
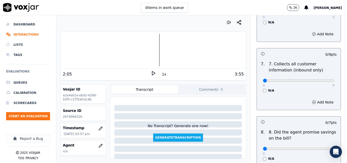
scroll to position [457, 0]
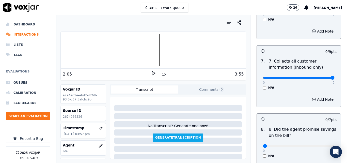
type input "9"
click at [322, 77] on input "range" at bounding box center [299, 78] width 72 height 2
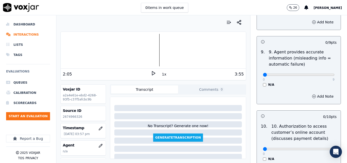
scroll to position [609, 0]
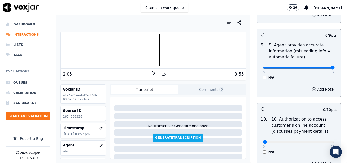
type input "9"
click at [321, 67] on input "range" at bounding box center [299, 68] width 72 height 2
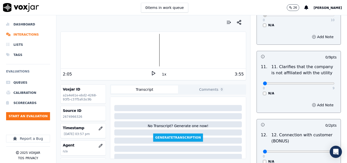
scroll to position [736, 0]
type input "9"
click at [319, 82] on input "range" at bounding box center [299, 83] width 72 height 2
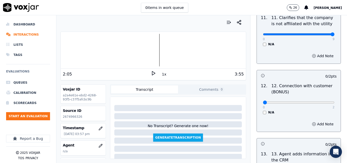
scroll to position [787, 0]
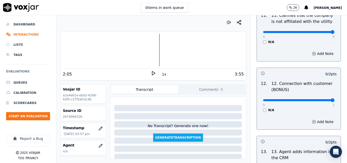
type input "2"
click at [320, 99] on input "range" at bounding box center [299, 100] width 72 height 2
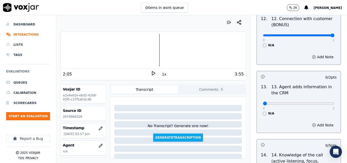
scroll to position [863, 0]
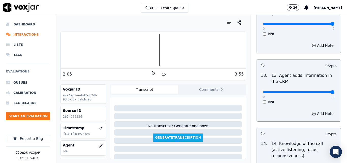
type input "2"
click at [322, 91] on input "range" at bounding box center [299, 92] width 72 height 2
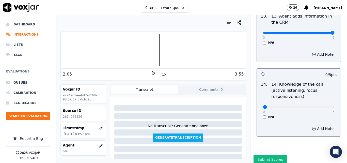
scroll to position [927, 0]
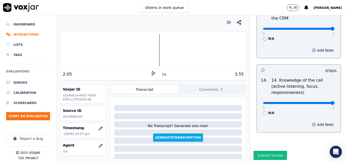
type input "5"
click at [320, 102] on input "range" at bounding box center [299, 103] width 72 height 2
click at [260, 151] on button "Submit Scores" at bounding box center [270, 155] width 34 height 9
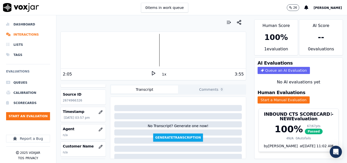
scroll to position [25, 0]
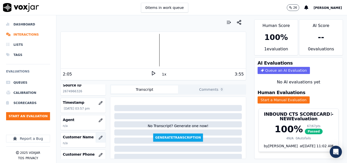
click at [99, 136] on icon "button" at bounding box center [101, 137] width 4 height 4
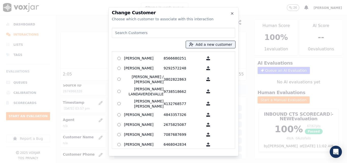
click at [213, 49] on div "Add a new customer [PERSON_NAME] 8566680251 [PERSON_NAME] 9292572248 [PERSON_NA…" at bounding box center [173, 87] width 123 height 123
click at [210, 40] on div "Add a new customer [PERSON_NAME] 8566680251 [PERSON_NAME] 9292572248 [PERSON_NA…" at bounding box center [173, 87] width 123 height 123
click at [209, 40] on div "Add a new customer [PERSON_NAME] 8566680251 [PERSON_NAME] 9292572248 [PERSON_NA…" at bounding box center [173, 87] width 123 height 123
click at [209, 41] on button "Add a new customer" at bounding box center [210, 44] width 49 height 7
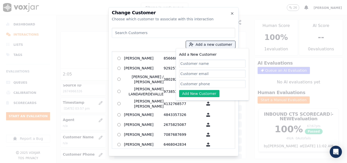
click at [191, 60] on input "Add a New Customer" at bounding box center [212, 63] width 67 height 8
type input "Telsy Doblado"
click at [217, 84] on input "Add a New Customer" at bounding box center [212, 84] width 67 height 8
click at [201, 83] on input "Add a New Customer" at bounding box center [212, 84] width 67 height 8
paste input "2674966326"
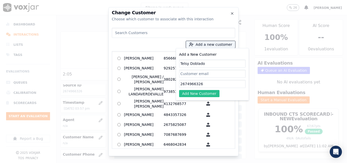
type input "2674966326"
click at [190, 93] on button "Add New Customer" at bounding box center [199, 93] width 40 height 7
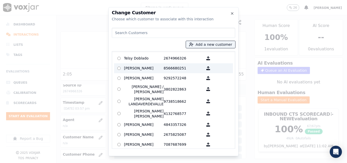
click at [167, 60] on p "2674966326" at bounding box center [184, 58] width 40 height 8
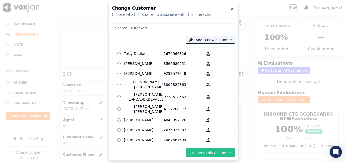
click at [211, 150] on button "Connect This Customer" at bounding box center [211, 152] width 50 height 9
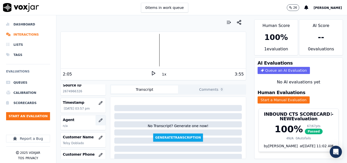
click at [99, 119] on icon "button" at bounding box center [101, 120] width 4 height 4
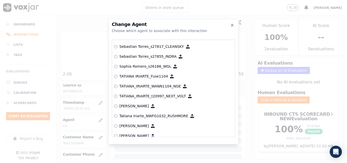
scroll to position [2539, 0]
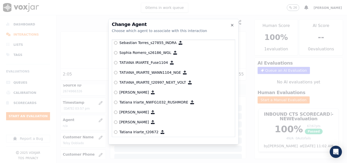
click at [160, 73] on p "TATIANA_IRIARTE_WANN1104_NGE" at bounding box center [149, 72] width 61 height 5
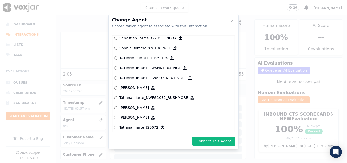
click at [206, 147] on div "Change Agent Choose which agent to associate with this interaction null [PERSON…" at bounding box center [173, 81] width 130 height 135
click at [204, 141] on button "Connect This Agent" at bounding box center [213, 140] width 43 height 9
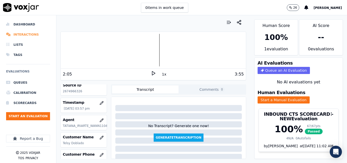
click at [32, 32] on li "Interactions" at bounding box center [28, 34] width 44 height 10
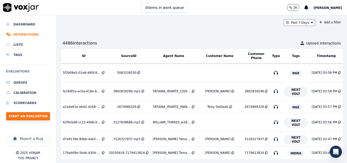
click at [32, 115] on button "Start an Evaluation" at bounding box center [28, 116] width 44 height 8
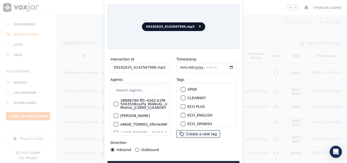
click at [162, 62] on input "09182025_6142567996.mp3" at bounding box center [140, 67] width 60 height 10
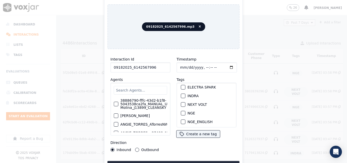
scroll to position [51, 0]
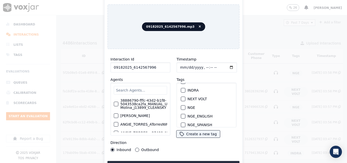
type input "09182025_6142567996"
click at [182, 106] on div "button" at bounding box center [183, 108] width 4 height 4
click at [171, 158] on div "Interaction Id 09182025_6142567996 Agents 38886790-fffc-43d2-b1f8-5043538ca2fa_…" at bounding box center [173, 111] width 132 height 117
click at [172, 161] on button "Upload interaction to start evaluation" at bounding box center [173, 165] width 132 height 9
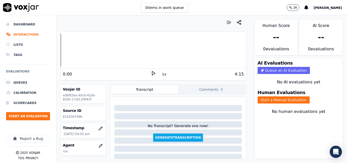
click at [151, 73] on icon at bounding box center [153, 73] width 5 height 5
click at [74, 116] on p "6142567996" at bounding box center [83, 117] width 41 height 4
copy p "6142567996"
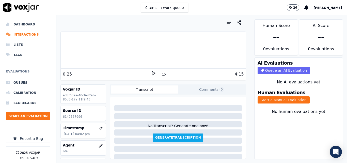
click at [54, 107] on nav "Dashboard Interactions Lists Tags Evaluations Queues Calibration Scorecards Sta…" at bounding box center [28, 89] width 56 height 148
click at [151, 75] on icon at bounding box center [153, 73] width 5 height 5
click at [151, 72] on icon at bounding box center [153, 73] width 5 height 5
click at [115, 48] on div at bounding box center [153, 50] width 185 height 33
click at [151, 72] on icon at bounding box center [153, 73] width 5 height 5
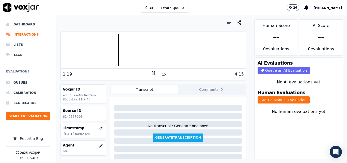
click at [110, 50] on div at bounding box center [153, 50] width 185 height 33
click at [154, 71] on rect at bounding box center [154, 72] width 1 height 3
click at [18, 34] on li "Interactions" at bounding box center [28, 34] width 44 height 10
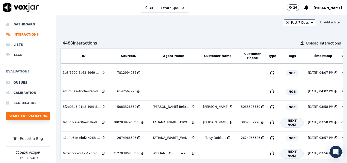
click at [36, 117] on button "Start an Evaluation" at bounding box center [28, 116] width 44 height 8
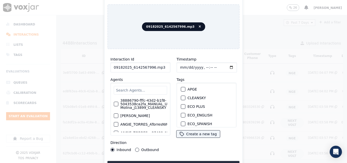
click at [163, 64] on input "09182025_6142567996.mp3" at bounding box center [140, 67] width 60 height 10
type input "09182025_6142567996"
click at [182, 106] on div "button" at bounding box center [183, 108] width 4 height 4
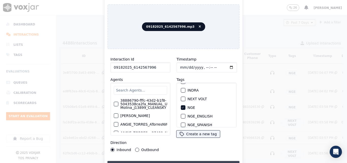
click at [194, 162] on button "Upload interaction to start evaluation" at bounding box center [173, 165] width 132 height 9
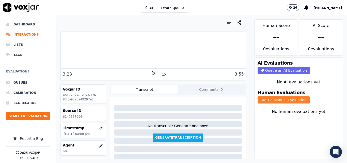
click at [279, 103] on button "Start a Manual Evaluation" at bounding box center [283, 99] width 52 height 7
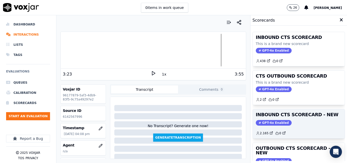
click at [301, 127] on div "2.165 0" at bounding box center [299, 131] width 86 height 8
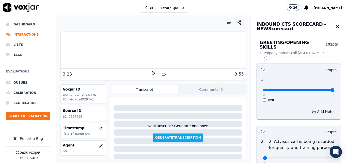
type input "4"
click at [320, 89] on input "range" at bounding box center [299, 90] width 72 height 2
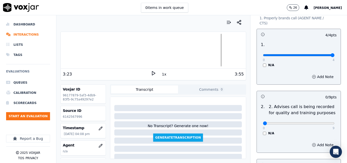
scroll to position [51, 0]
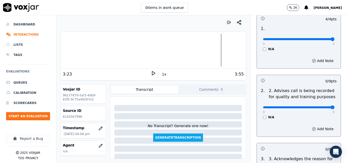
type input "9"
click at [321, 106] on input "range" at bounding box center [299, 107] width 72 height 2
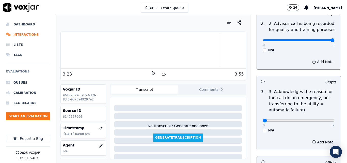
scroll to position [127, 0]
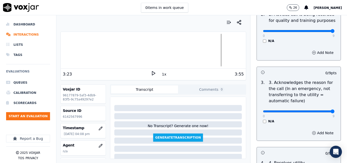
type input "9"
click at [320, 110] on input "range" at bounding box center [299, 111] width 72 height 2
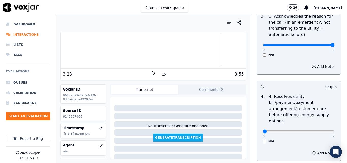
scroll to position [203, 0]
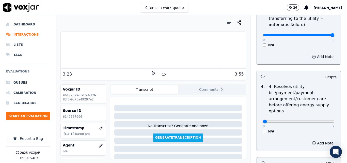
click at [263, 129] on div "N/A" at bounding box center [299, 131] width 72 height 4
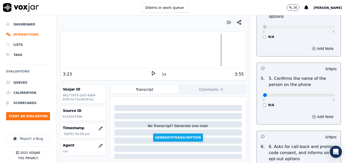
scroll to position [305, 0]
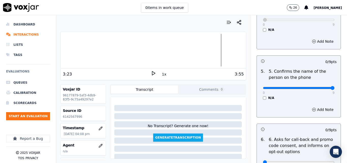
type input "9"
click at [319, 87] on input "range" at bounding box center [299, 88] width 72 height 2
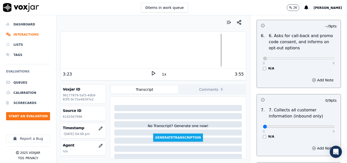
scroll to position [457, 0]
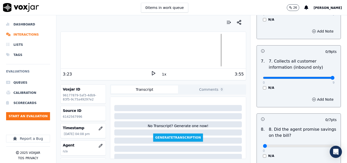
type input "9"
click at [320, 77] on input "range" at bounding box center [299, 78] width 72 height 2
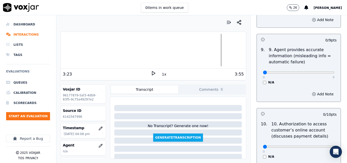
scroll to position [609, 0]
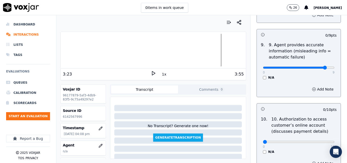
click at [316, 67] on input "range" at bounding box center [299, 68] width 72 height 2
type input "9"
click at [321, 67] on input "range" at bounding box center [299, 68] width 72 height 2
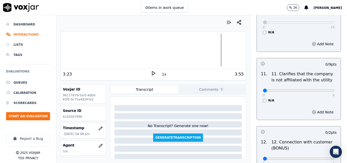
scroll to position [736, 0]
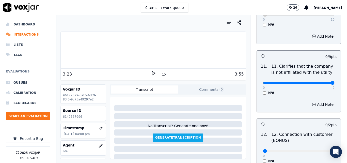
type input "9"
click at [320, 82] on input "range" at bounding box center [299, 83] width 72 height 2
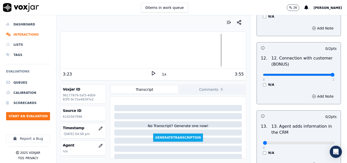
type input "2"
click at [320, 74] on input "range" at bounding box center [299, 75] width 72 height 2
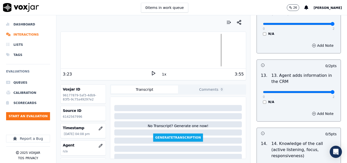
type input "2"
click at [320, 91] on input "range" at bounding box center [299, 92] width 72 height 2
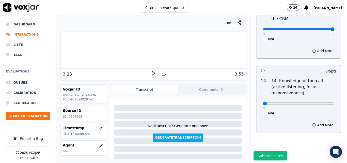
scroll to position [927, 0]
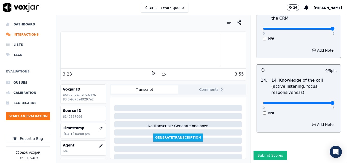
type input "5"
click at [320, 102] on input "range" at bounding box center [299, 103] width 72 height 2
click at [264, 151] on button "Submit Scores" at bounding box center [270, 155] width 34 height 9
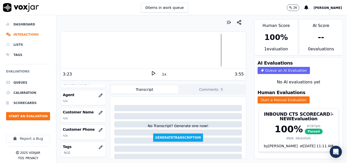
scroll to position [51, 0]
click at [99, 110] on icon "button" at bounding box center [101, 112] width 4 height 4
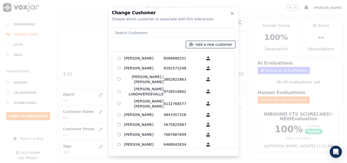
click at [214, 47] on button "Add a new customer" at bounding box center [210, 44] width 49 height 7
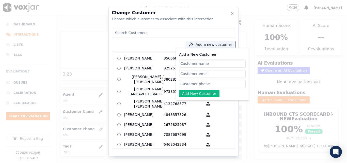
click at [213, 62] on input "Add a New Customer" at bounding box center [212, 63] width 67 height 8
type input "[PERSON_NAME]"
click at [210, 81] on input "Add a New Customer" at bounding box center [212, 84] width 67 height 8
click at [207, 83] on input "Add a New Customer" at bounding box center [212, 84] width 67 height 8
paste input "6142567996"
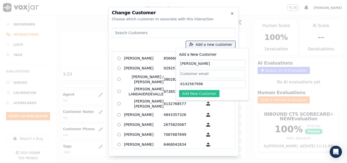
type input "6142567996"
click at [196, 94] on button "Add New Customer" at bounding box center [199, 93] width 40 height 7
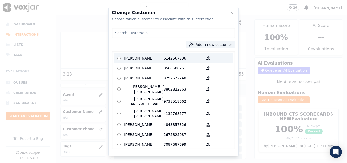
click at [164, 59] on p "6142567996" at bounding box center [184, 58] width 40 height 8
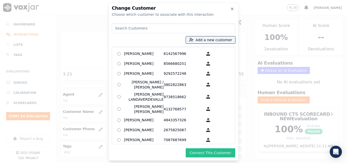
click at [195, 151] on button "Connect This Customer" at bounding box center [211, 152] width 50 height 9
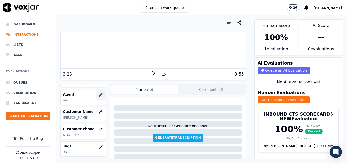
click at [99, 95] on icon "button" at bounding box center [101, 95] width 4 height 4
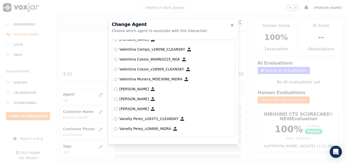
scroll to position [2761, 0]
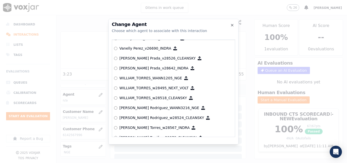
drag, startPoint x: 134, startPoint y: 77, endPoint x: 167, endPoint y: 99, distance: 40.0
click at [134, 77] on p "WILLIAM_TORRES_WANN1205_NGE" at bounding box center [150, 77] width 63 height 5
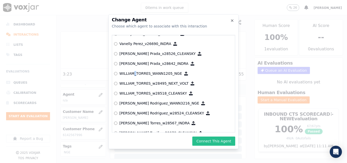
click at [225, 141] on button "Connect This Agent" at bounding box center [213, 140] width 43 height 9
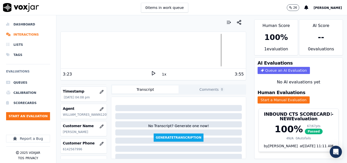
scroll to position [0, 0]
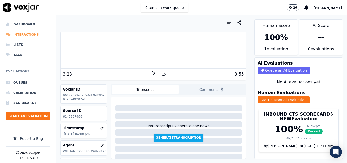
click at [18, 36] on li "Interactions" at bounding box center [28, 34] width 44 height 10
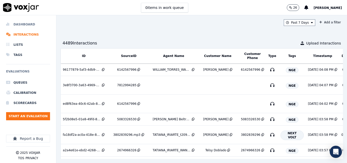
click at [29, 22] on li "Dashboard" at bounding box center [28, 24] width 44 height 10
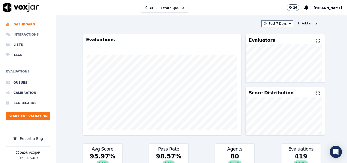
click at [21, 32] on li "Interactions" at bounding box center [28, 34] width 44 height 10
